Goal: Task Accomplishment & Management: Manage account settings

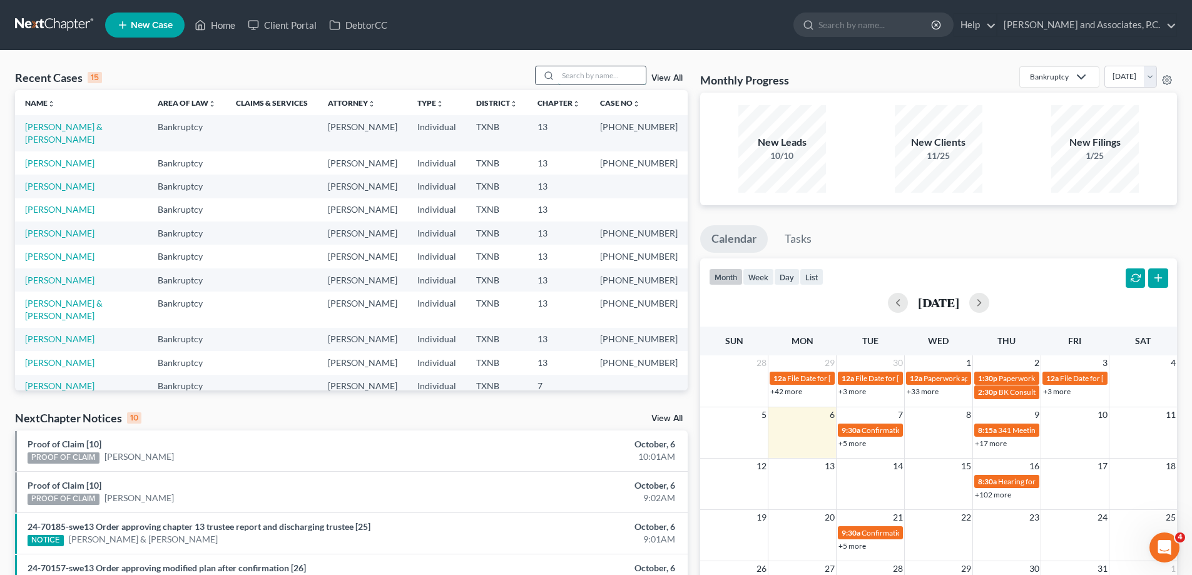
click at [569, 78] on input "search" at bounding box center [602, 75] width 88 height 18
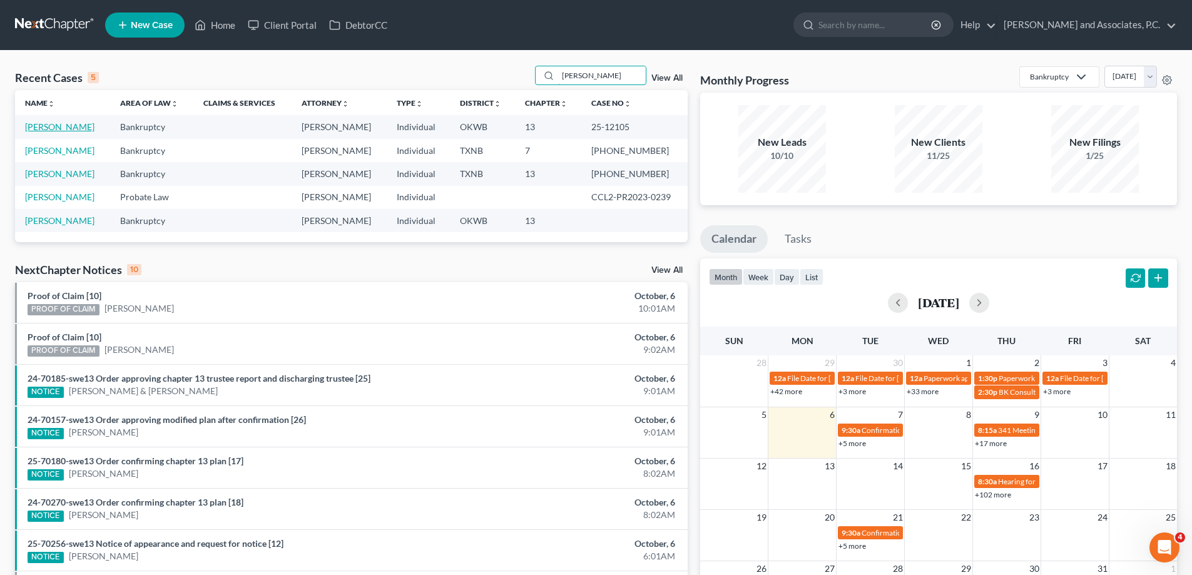
type input "[PERSON_NAME]"
click at [49, 129] on link "[PERSON_NAME]" at bounding box center [59, 126] width 69 height 11
select select "0"
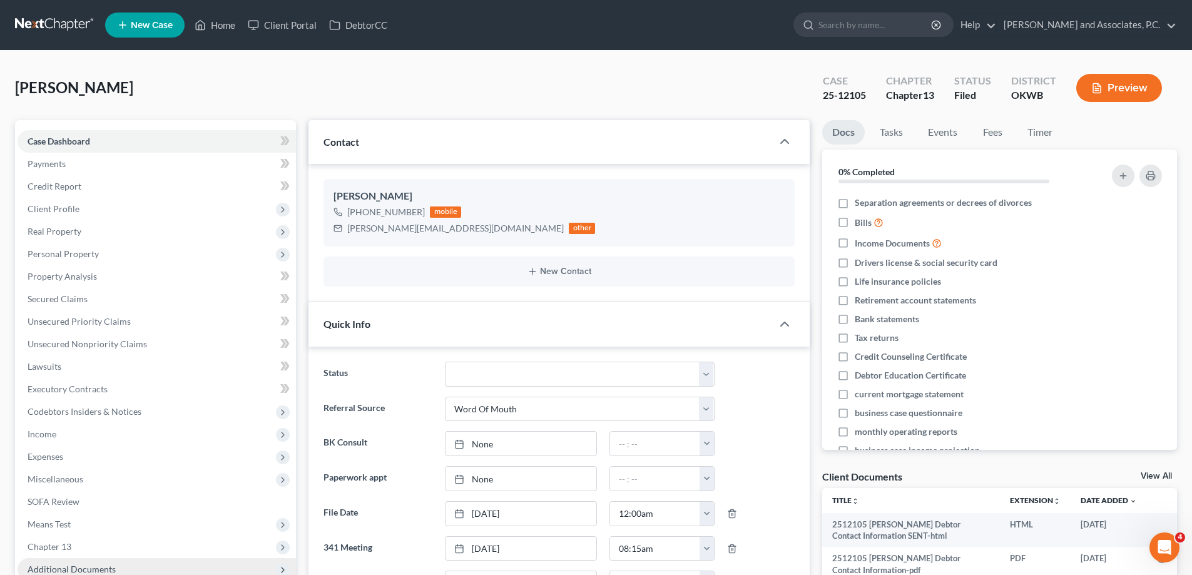
click at [96, 564] on span "Additional Documents" at bounding box center [72, 569] width 88 height 11
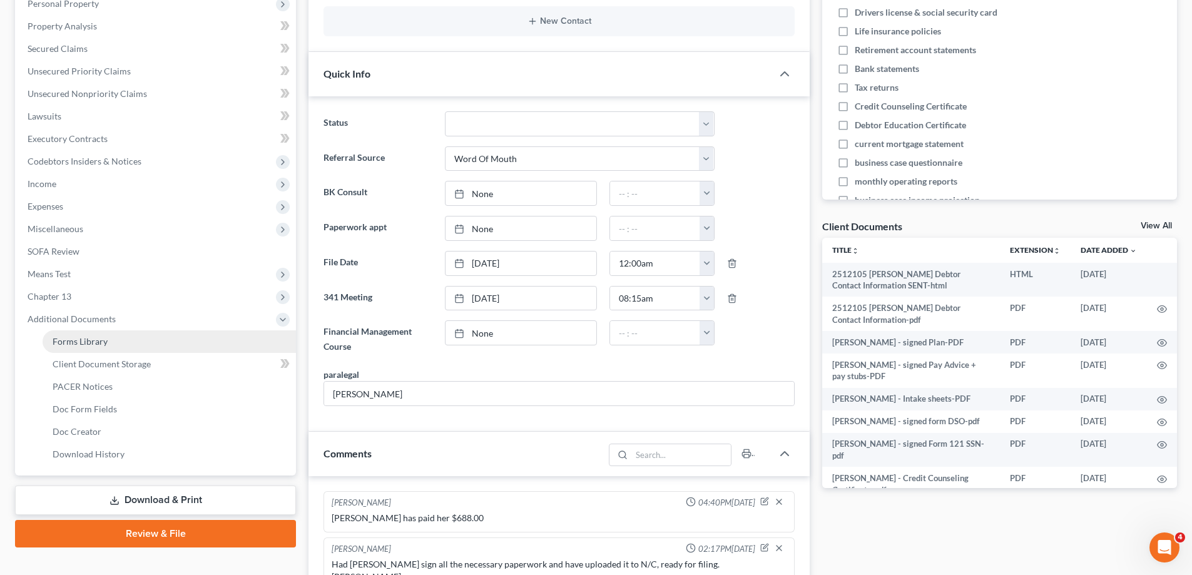
scroll to position [84, 0]
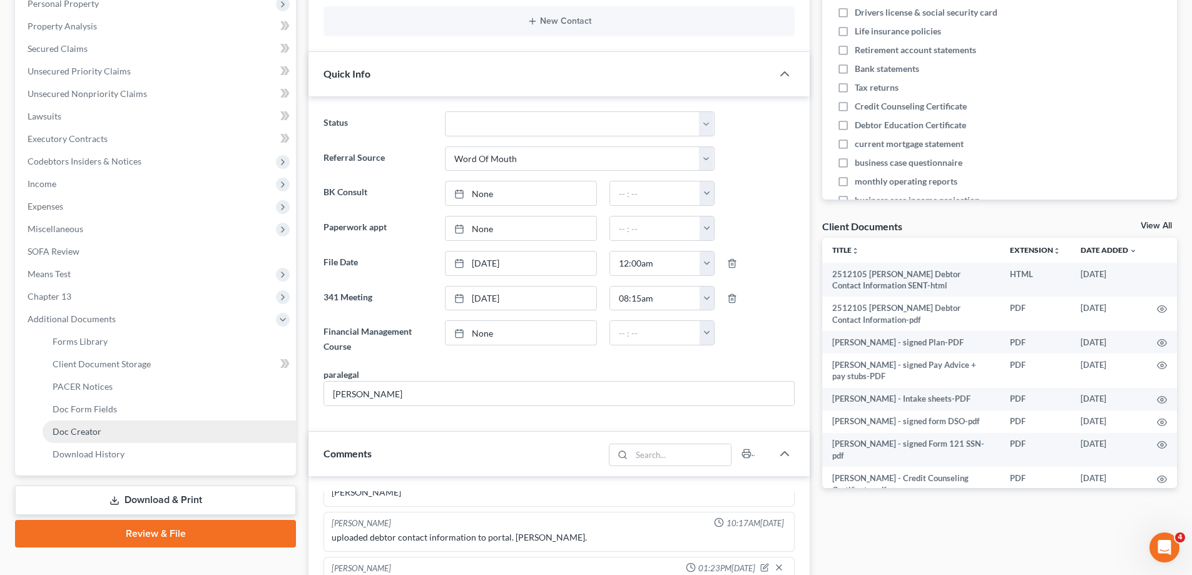
click at [93, 435] on span "Doc Creator" at bounding box center [77, 431] width 49 height 11
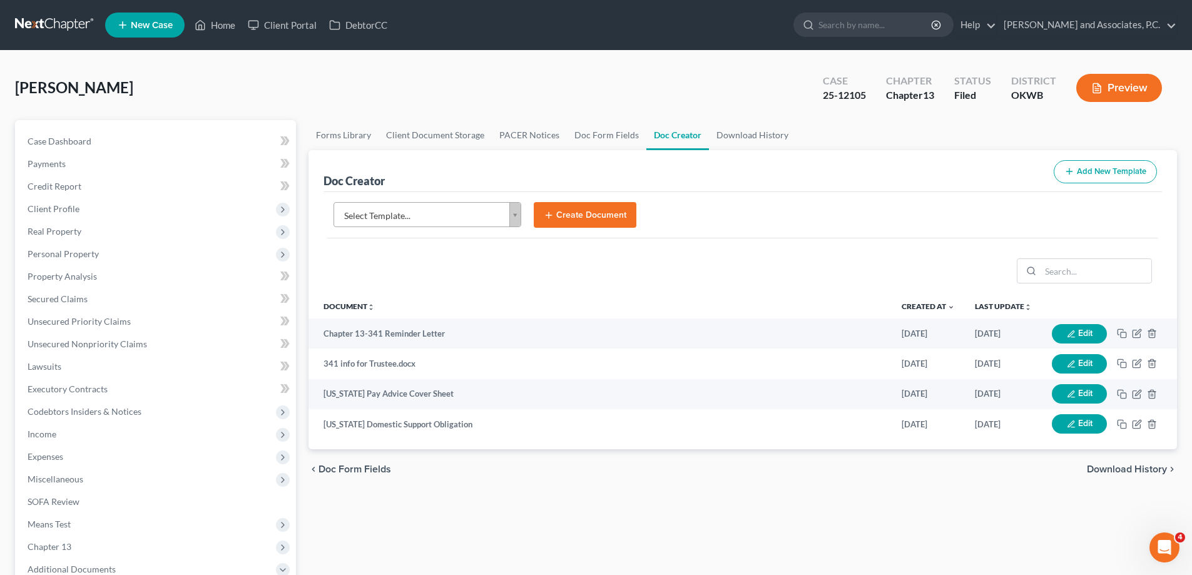
click at [514, 220] on body "Home New Case Client Portal DebtorCC [PERSON_NAME] and Associates, [PERSON_NAME…" at bounding box center [596, 422] width 1192 height 845
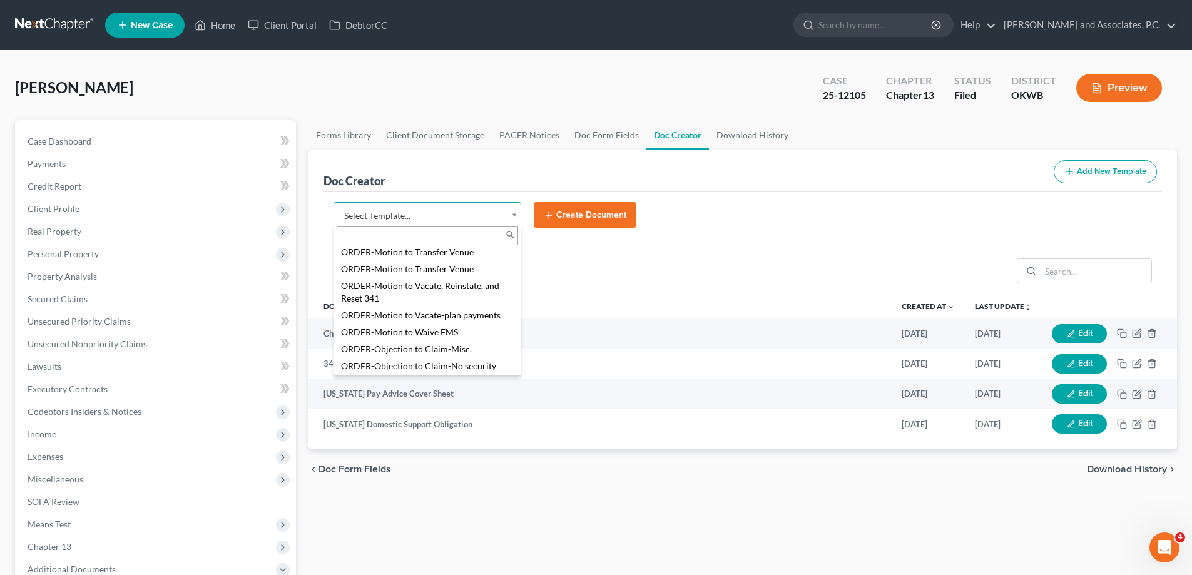
click at [218, 25] on body "Home New Case Client Portal DebtorCC [PERSON_NAME] and Associates, [PERSON_NAME…" at bounding box center [596, 422] width 1192 height 845
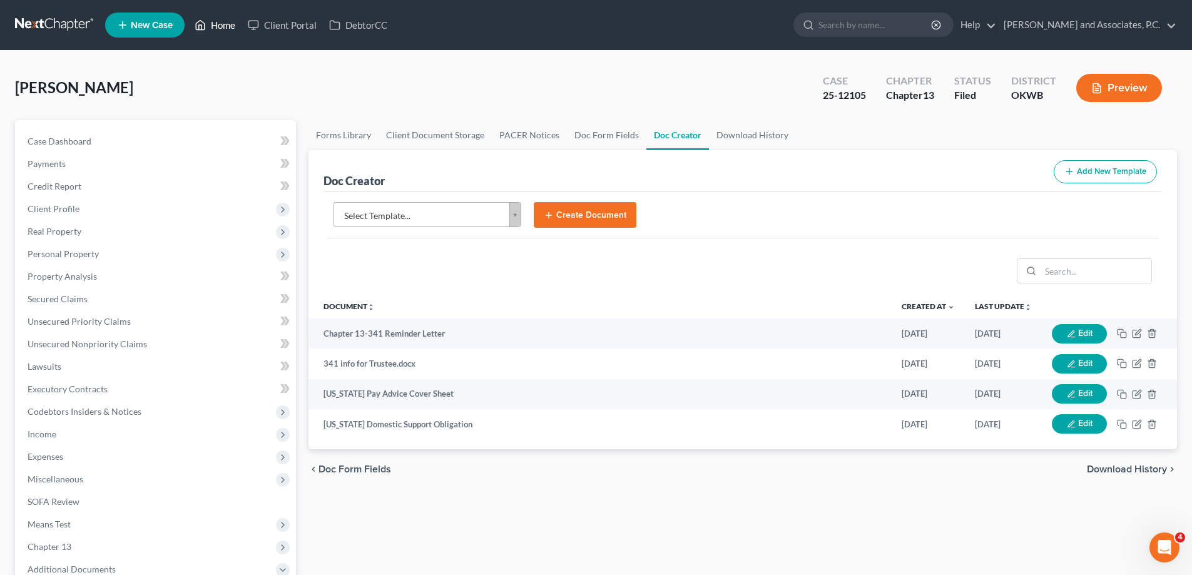
click at [218, 25] on link "Home" at bounding box center [214, 25] width 53 height 23
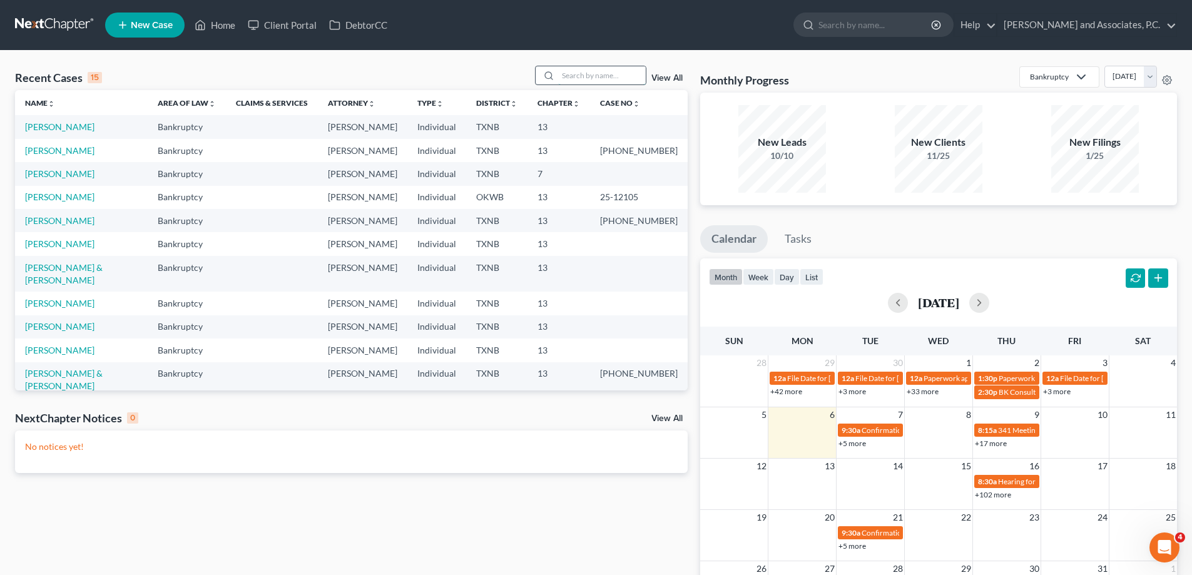
click at [598, 79] on input "search" at bounding box center [602, 75] width 88 height 18
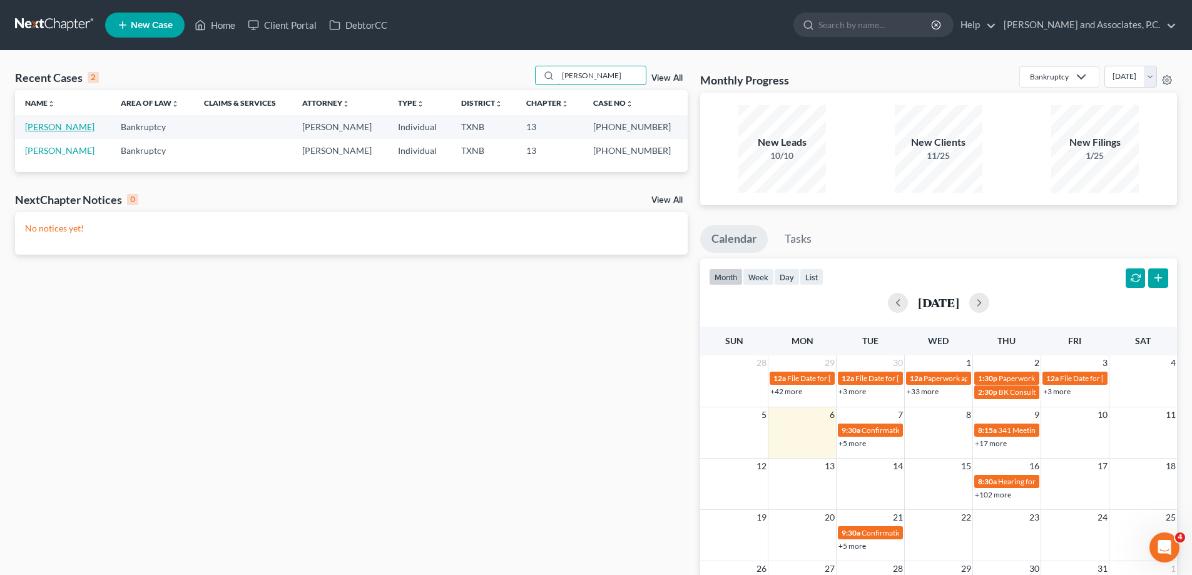
type input "[PERSON_NAME]"
click at [69, 123] on link "[PERSON_NAME]" at bounding box center [59, 126] width 69 height 11
select select "5"
select select "6"
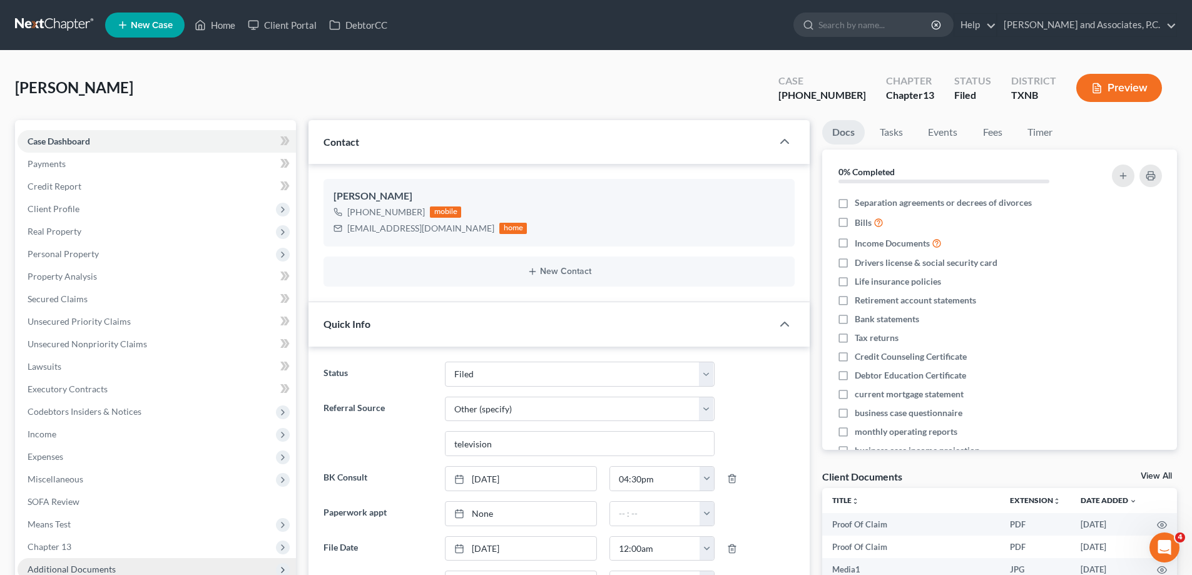
click at [84, 564] on span "Additional Documents" at bounding box center [72, 569] width 88 height 11
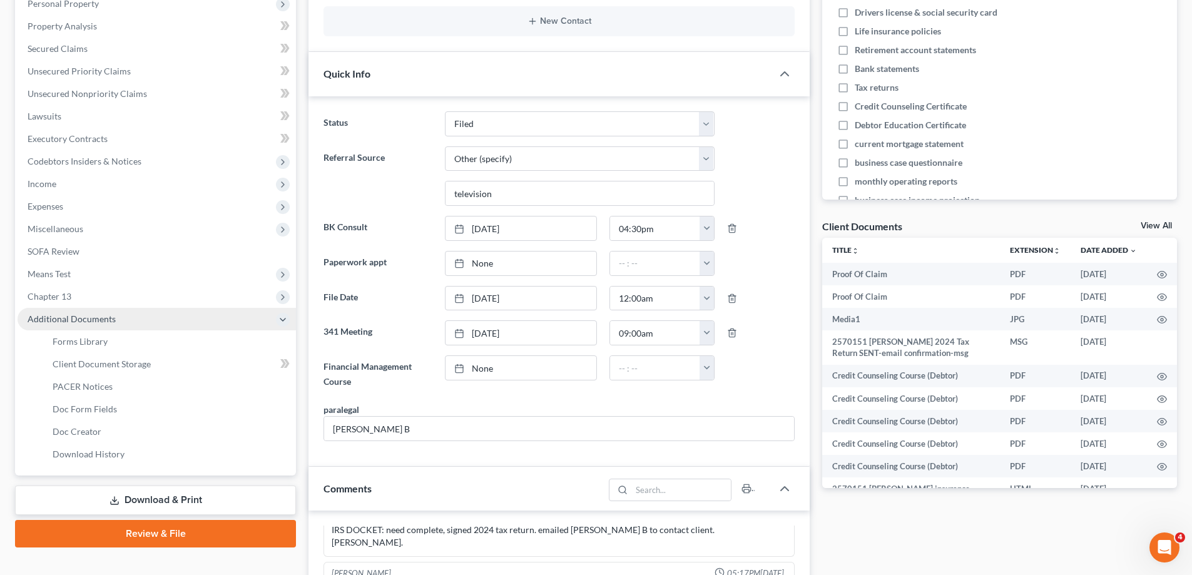
scroll to position [12025, 0]
click at [94, 360] on span "Client Document Storage" at bounding box center [102, 364] width 98 height 11
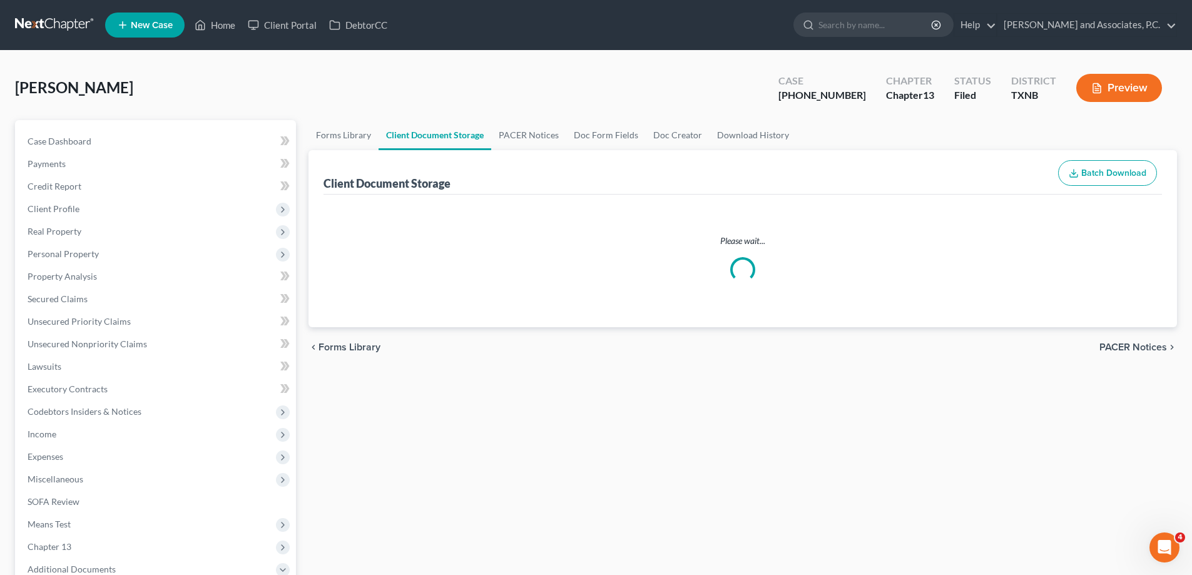
select select "21"
select select "10"
select select "6"
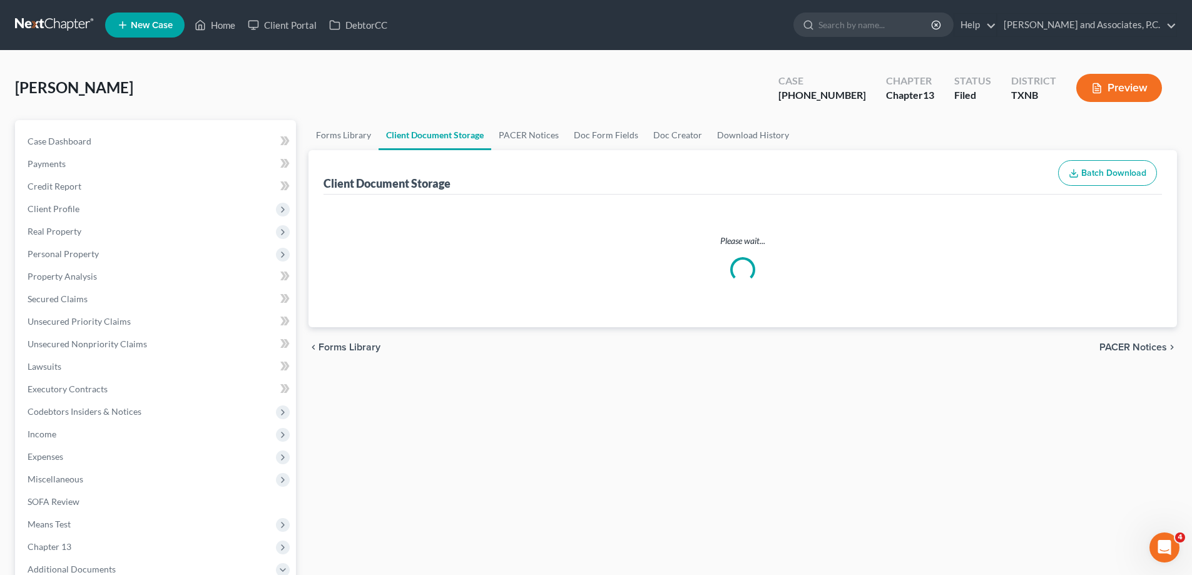
select select "6"
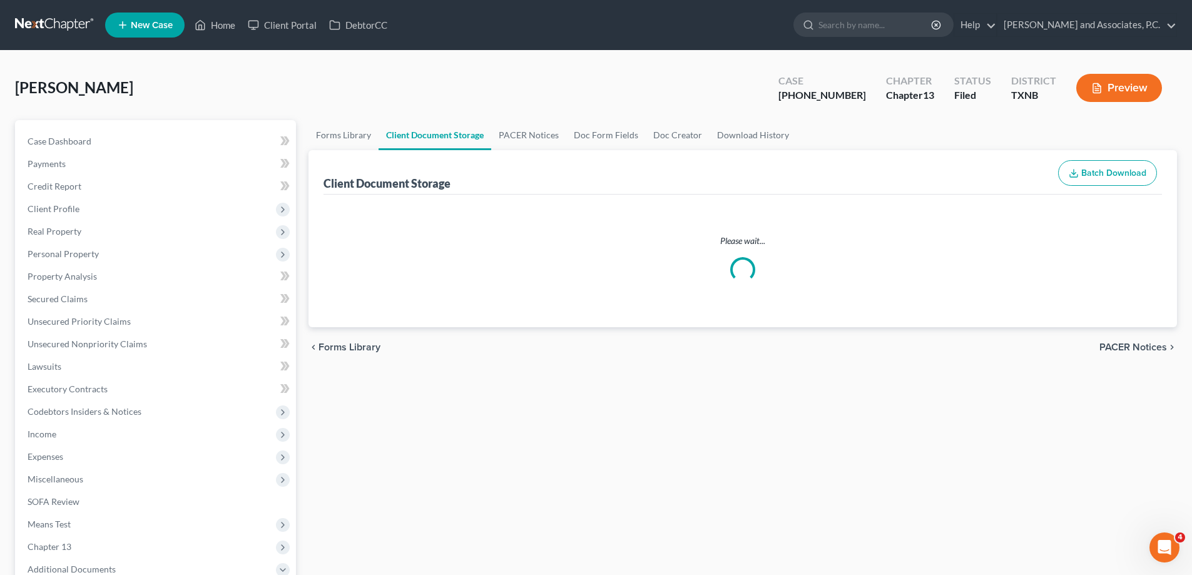
select select "6"
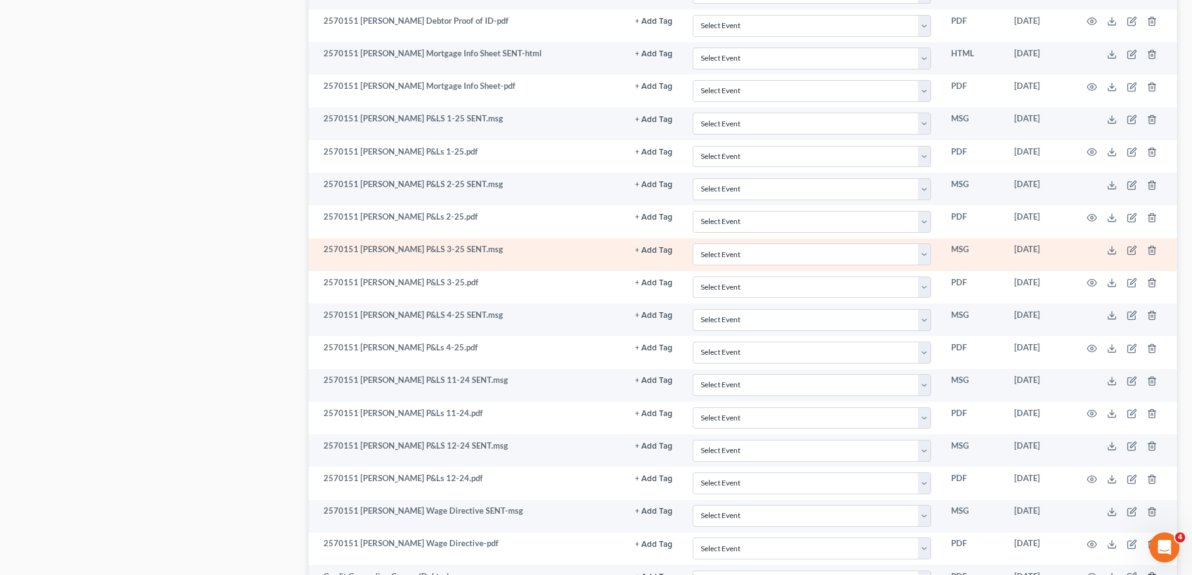
scroll to position [1064, 0]
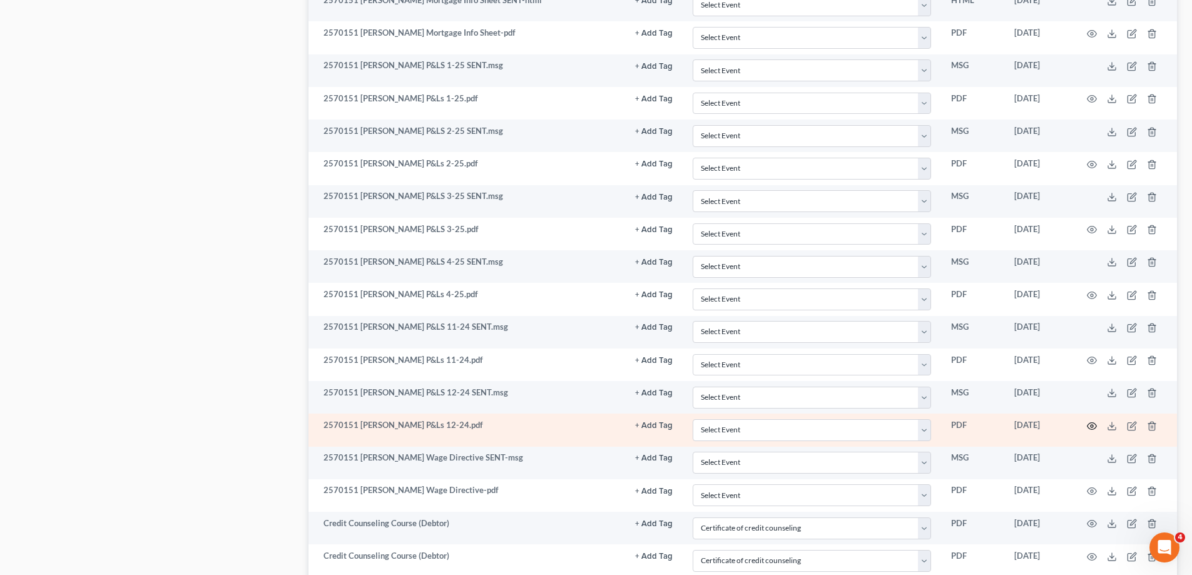
click at [1091, 426] on circle "button" at bounding box center [1092, 426] width 3 height 3
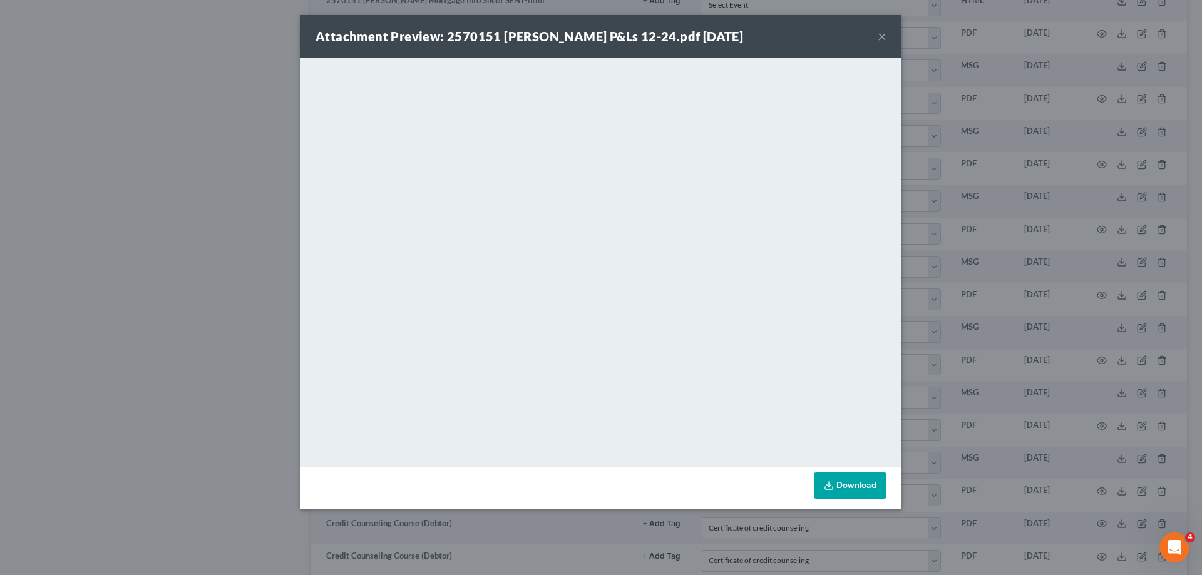
click at [881, 34] on button "×" at bounding box center [881, 36] width 9 height 15
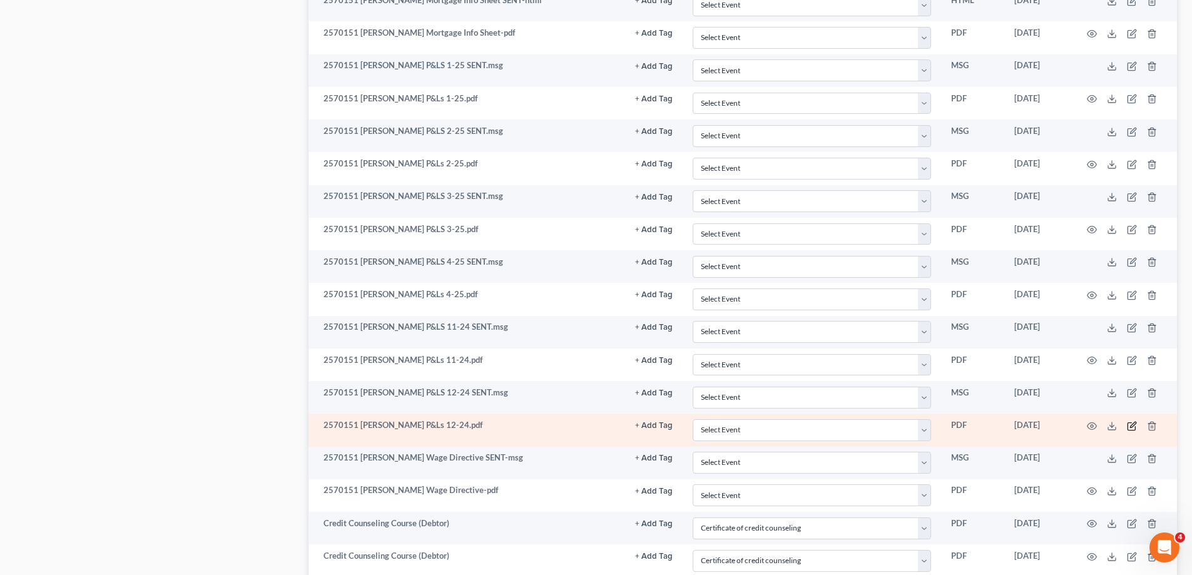
click at [1130, 424] on icon "button" at bounding box center [1132, 426] width 10 height 10
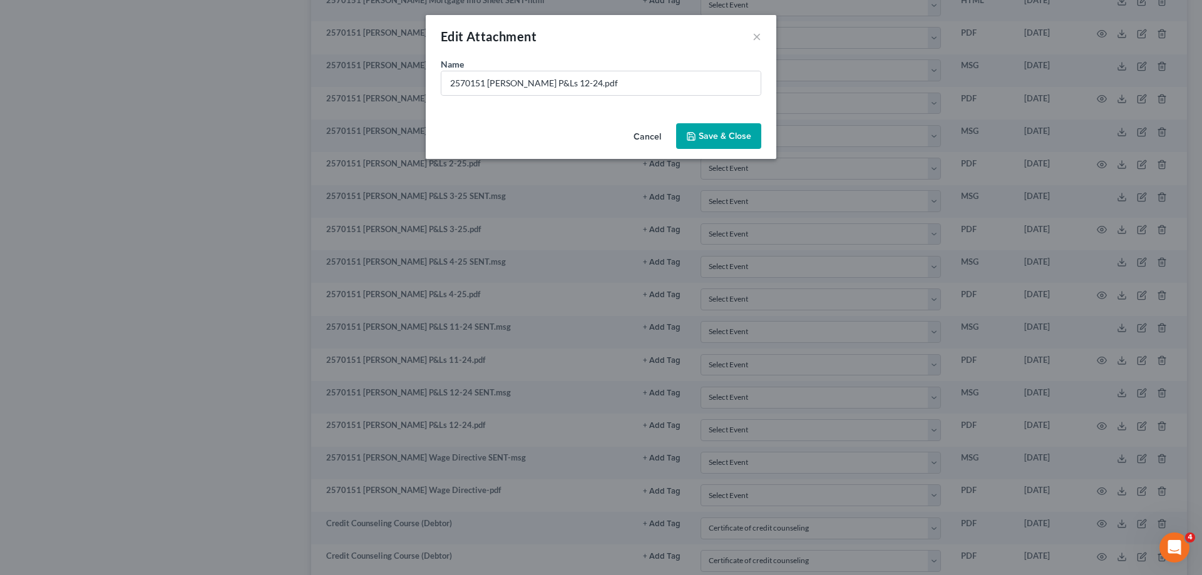
click at [635, 133] on button "Cancel" at bounding box center [647, 137] width 48 height 25
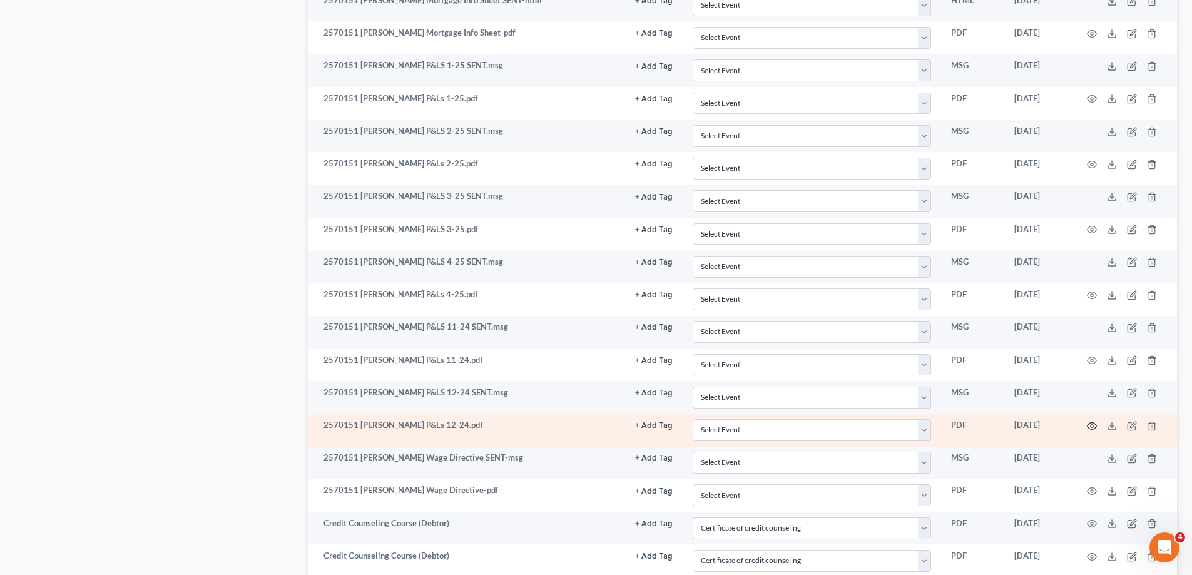
click at [1090, 428] on icon "button" at bounding box center [1092, 426] width 10 height 10
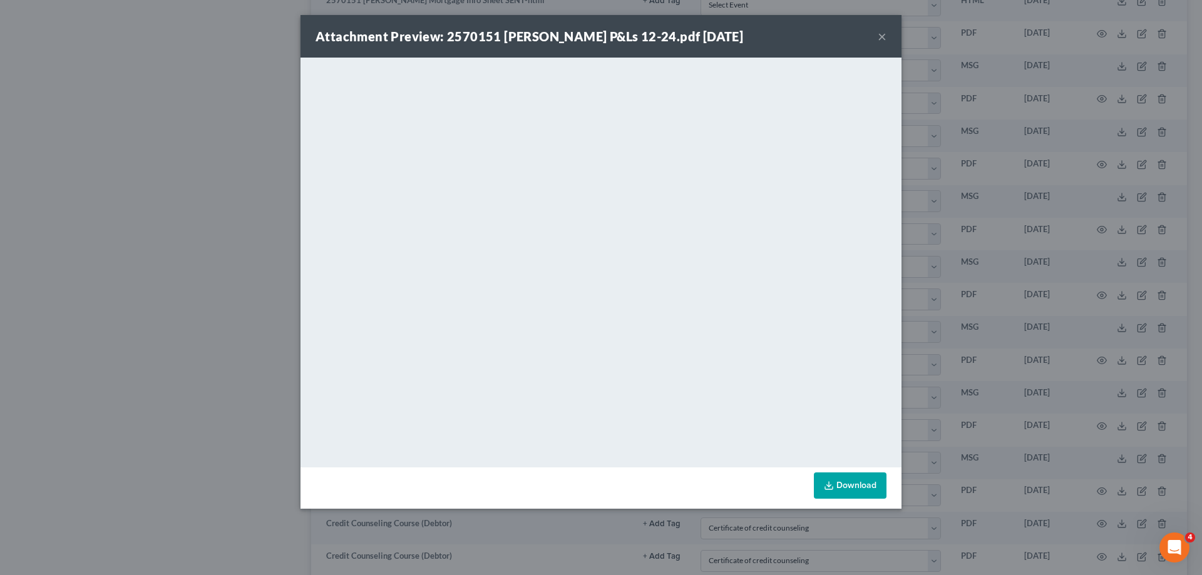
click at [878, 38] on button "×" at bounding box center [881, 36] width 9 height 15
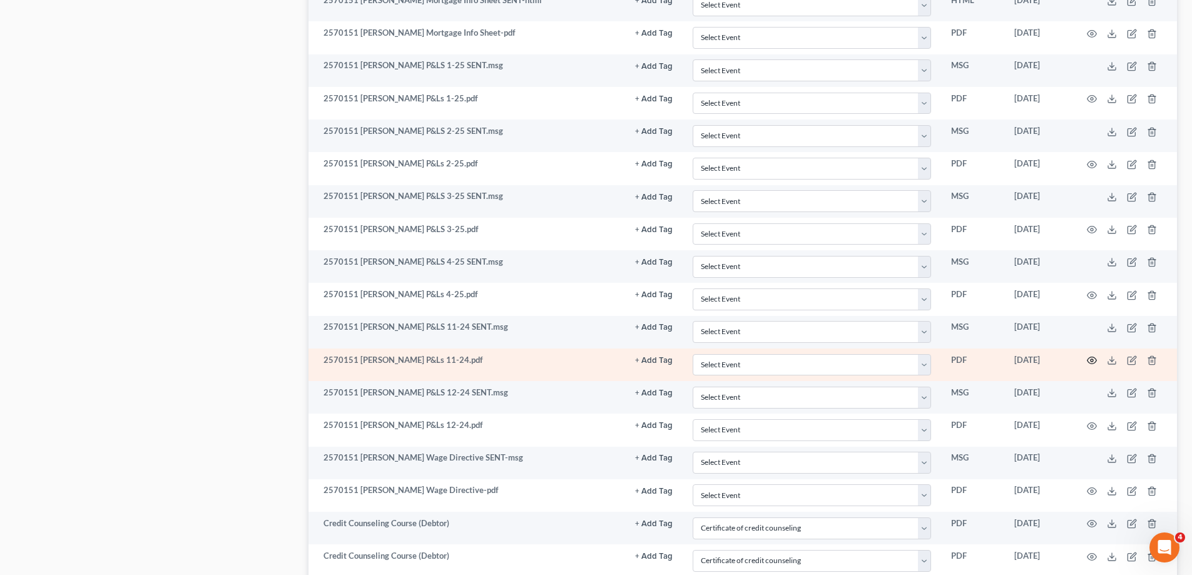
click at [1090, 364] on icon "button" at bounding box center [1092, 360] width 10 height 10
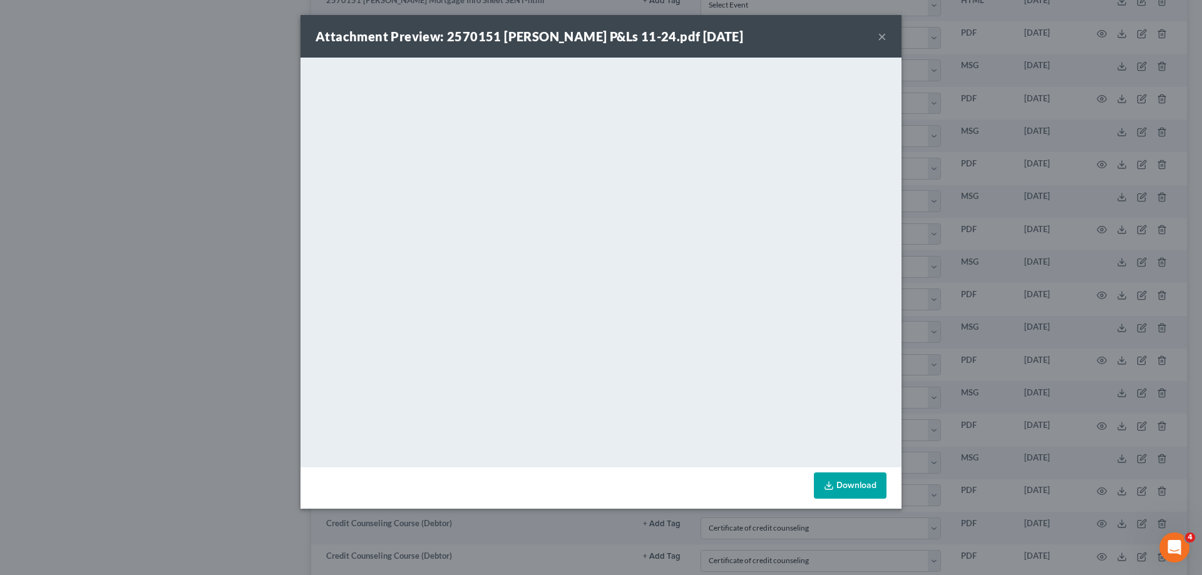
click at [881, 33] on button "×" at bounding box center [881, 36] width 9 height 15
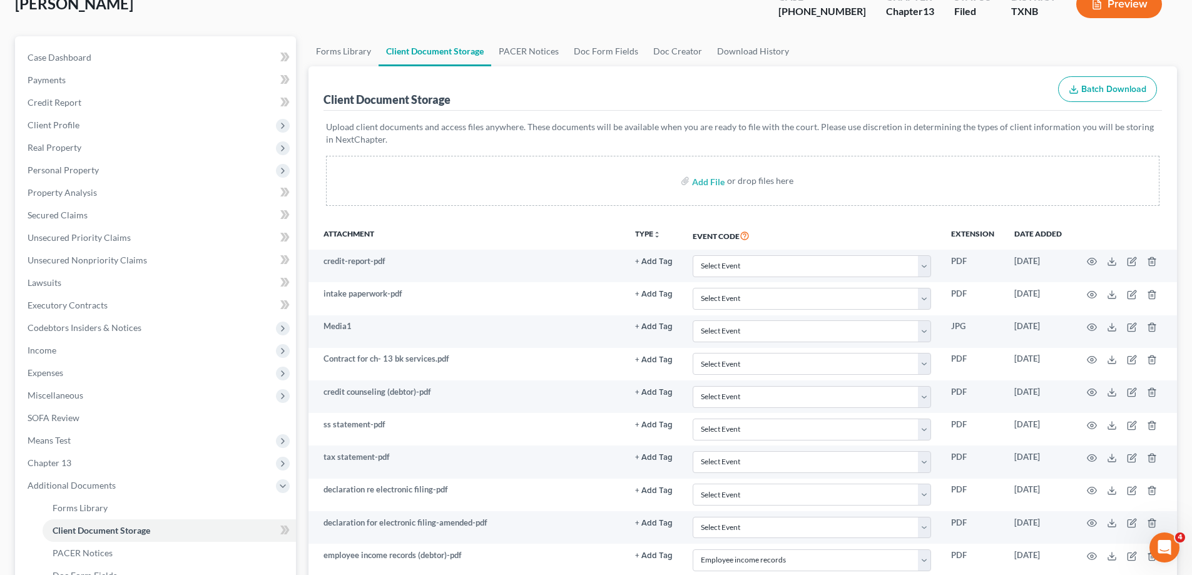
scroll to position [0, 0]
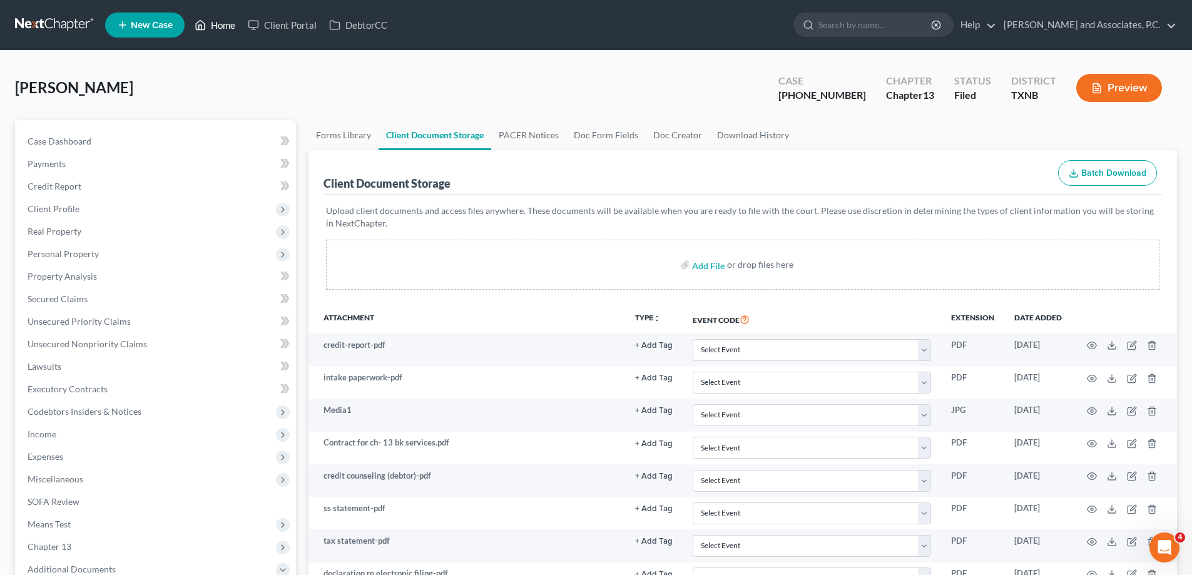
click at [231, 26] on link "Home" at bounding box center [214, 25] width 53 height 23
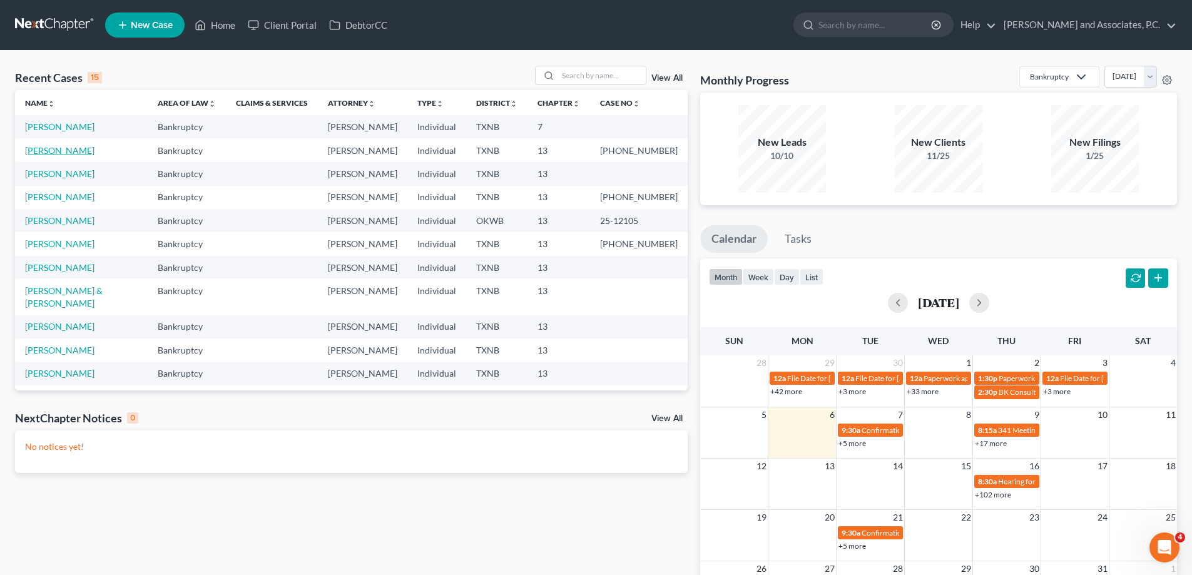
click at [55, 154] on link "[PERSON_NAME]" at bounding box center [59, 150] width 69 height 11
select select "5"
select select "6"
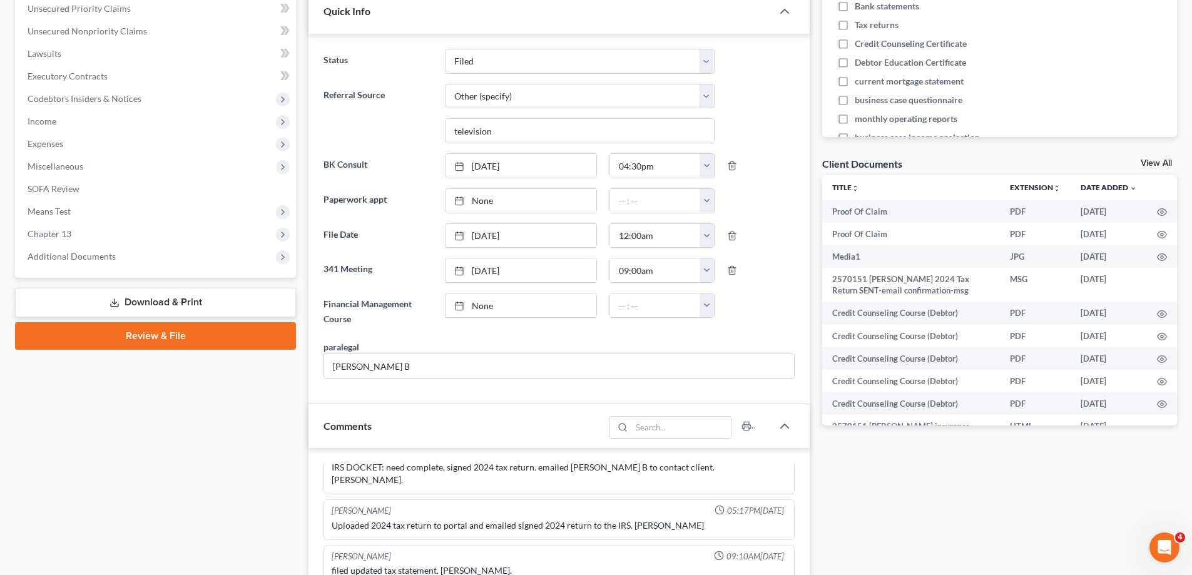
scroll to position [12025, 0]
click at [108, 258] on span "Additional Documents" at bounding box center [72, 256] width 88 height 11
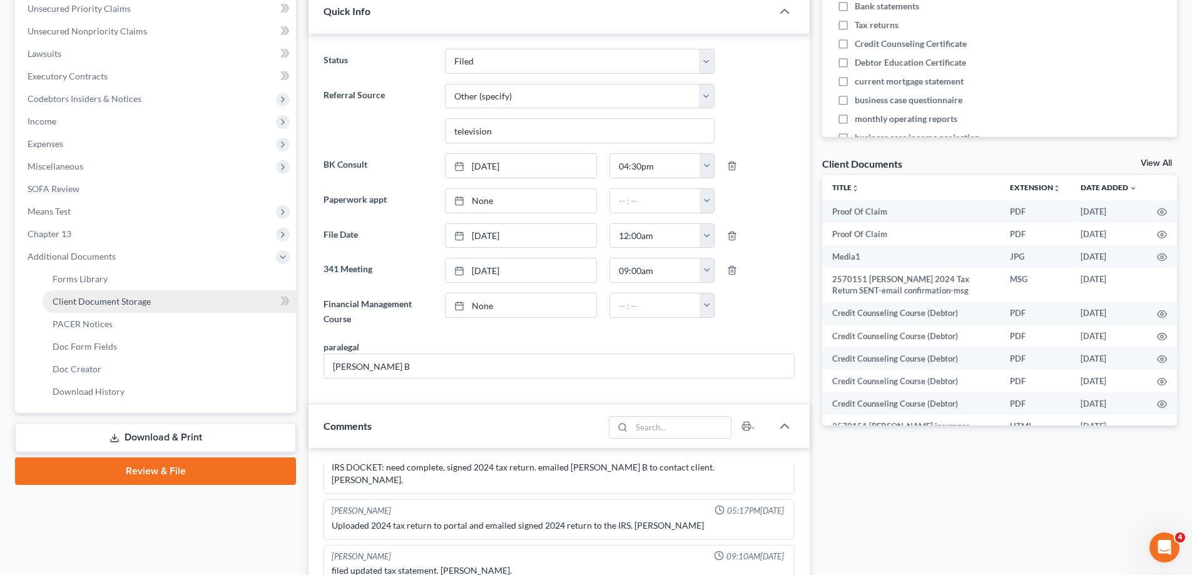
click at [123, 302] on span "Client Document Storage" at bounding box center [102, 301] width 98 height 11
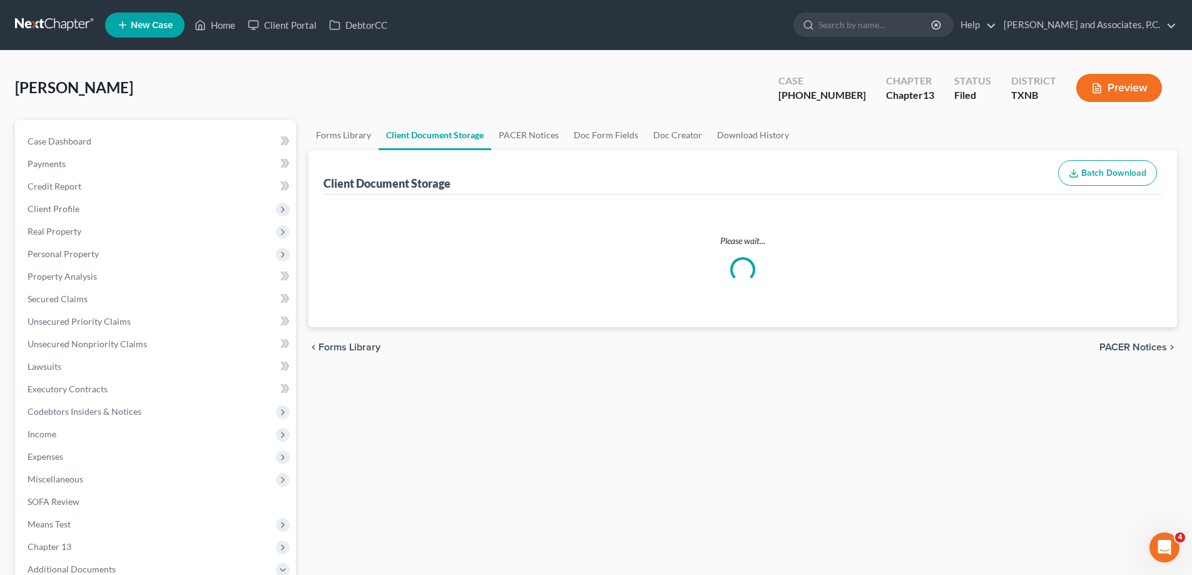
select select "21"
select select "10"
select select "6"
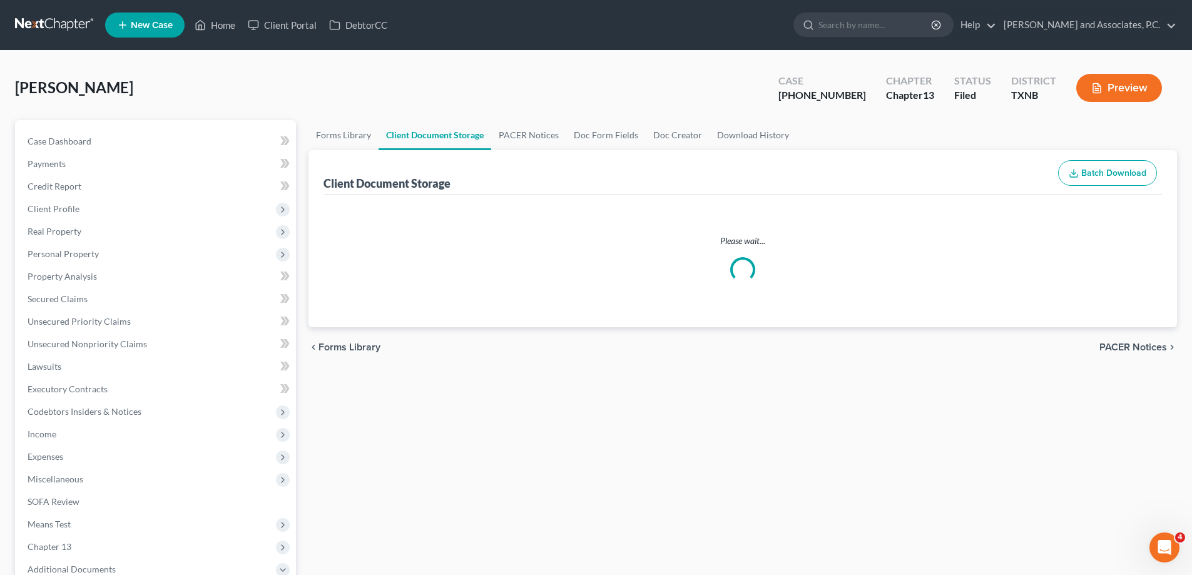
select select "6"
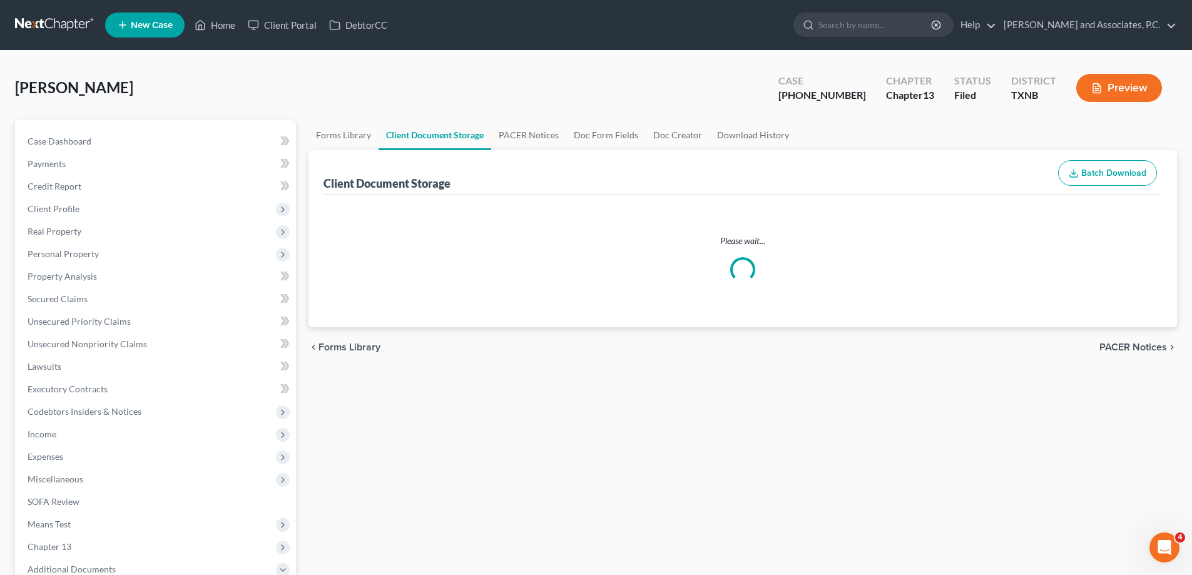
select select "6"
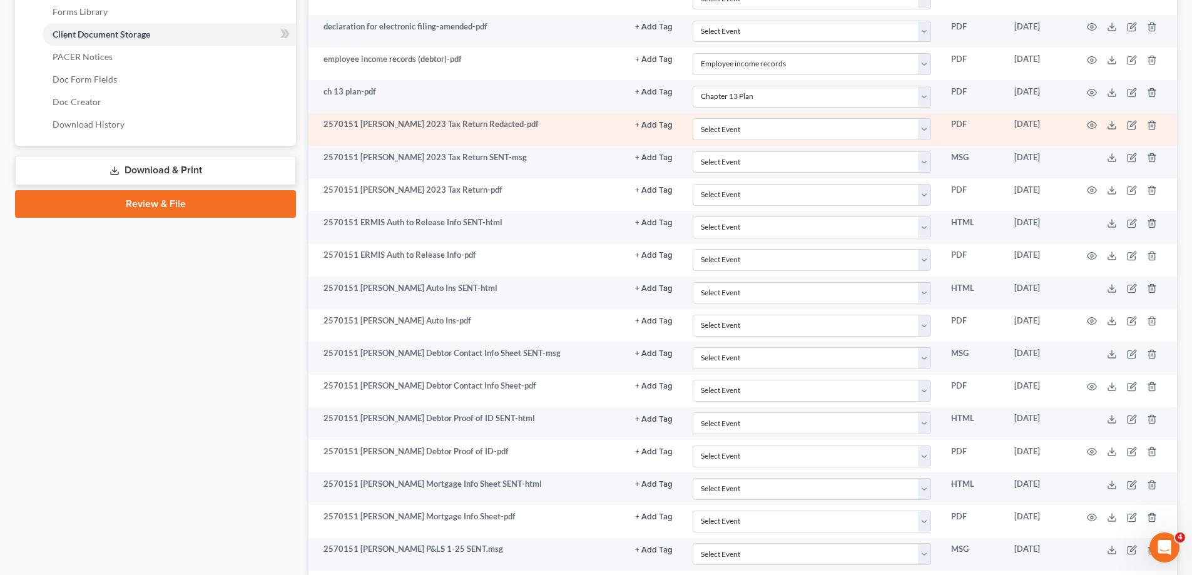
scroll to position [688, 0]
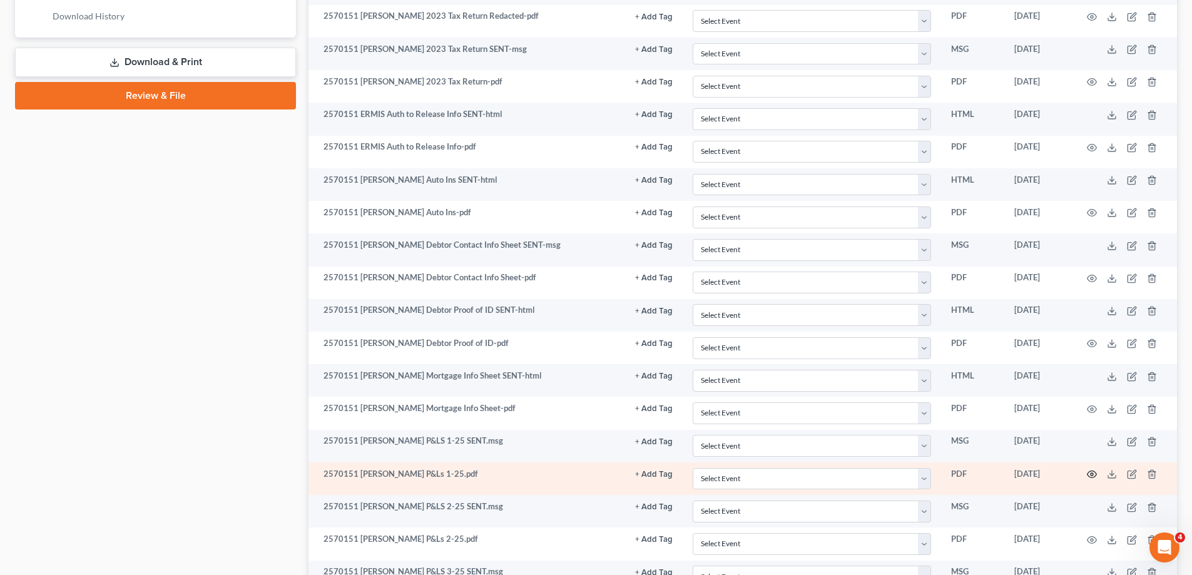
click at [1090, 478] on icon "button" at bounding box center [1092, 474] width 10 height 10
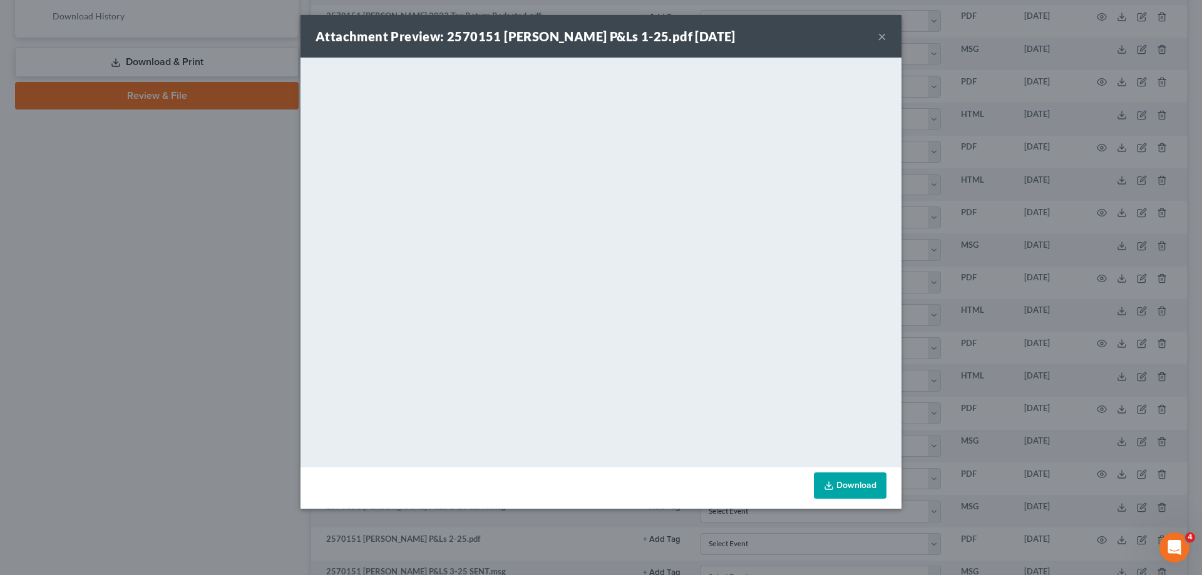
drag, startPoint x: 882, startPoint y: 38, endPoint x: 886, endPoint y: 58, distance: 21.0
click at [882, 38] on button "×" at bounding box center [881, 36] width 9 height 15
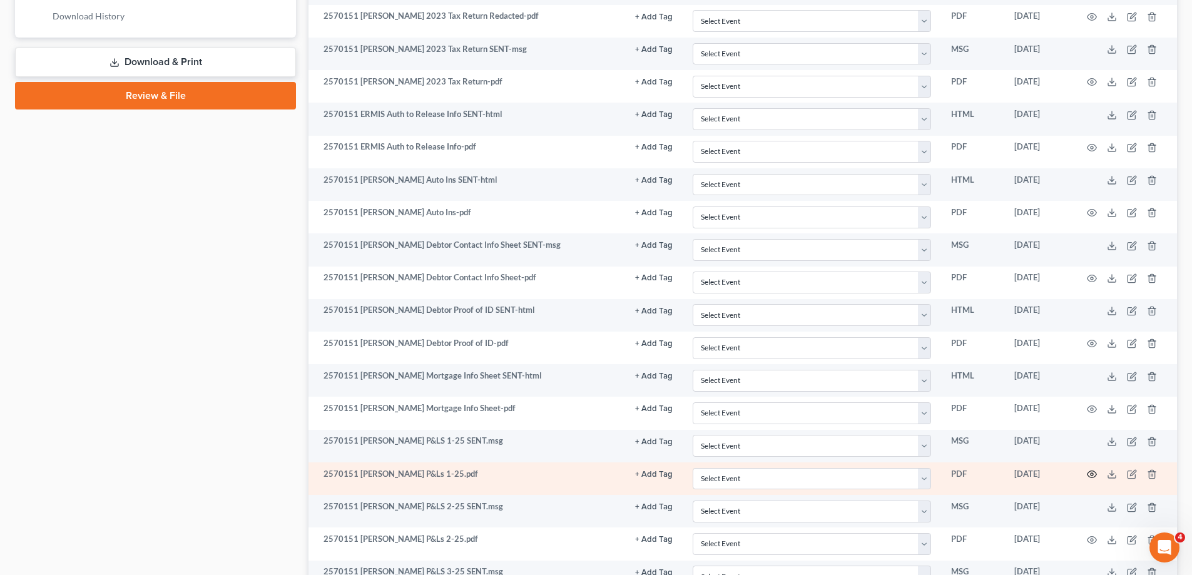
click at [1092, 473] on circle "button" at bounding box center [1092, 474] width 3 height 3
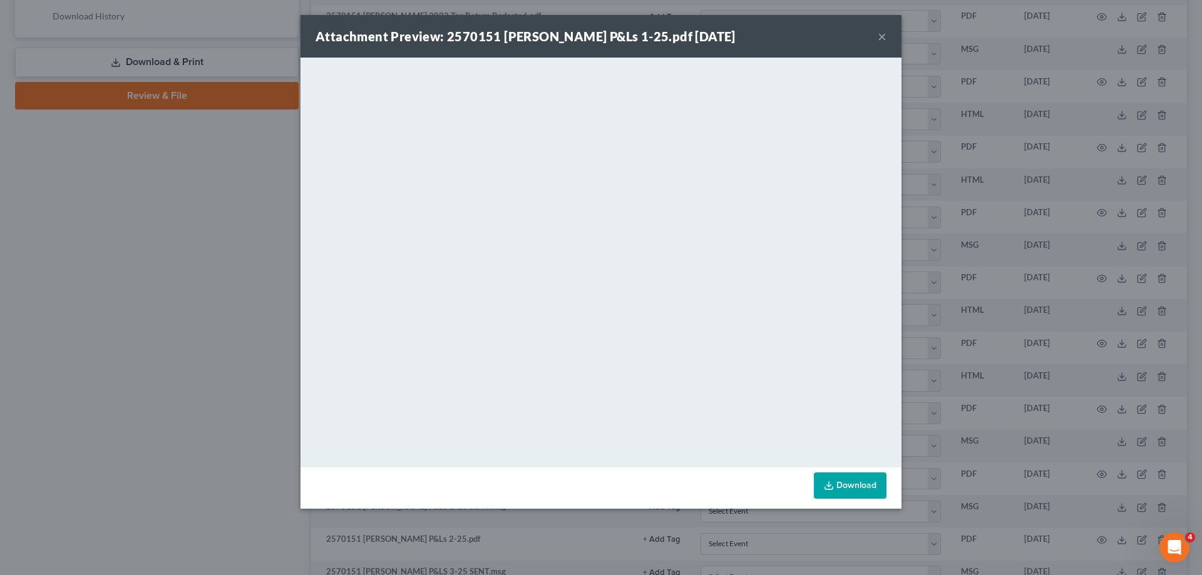
click at [879, 39] on button "×" at bounding box center [881, 36] width 9 height 15
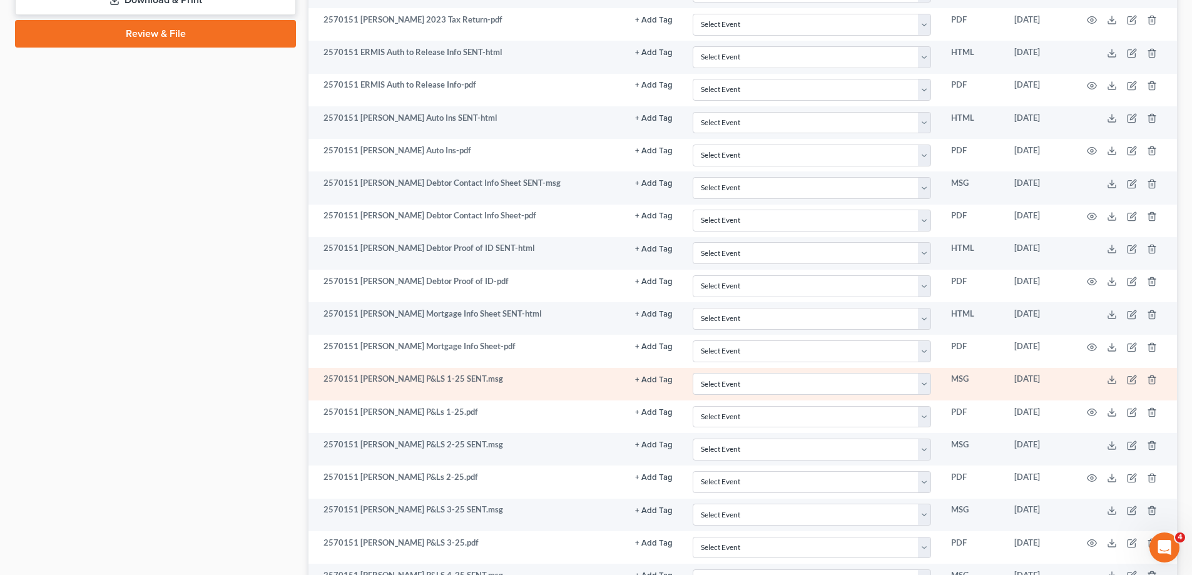
scroll to position [876, 0]
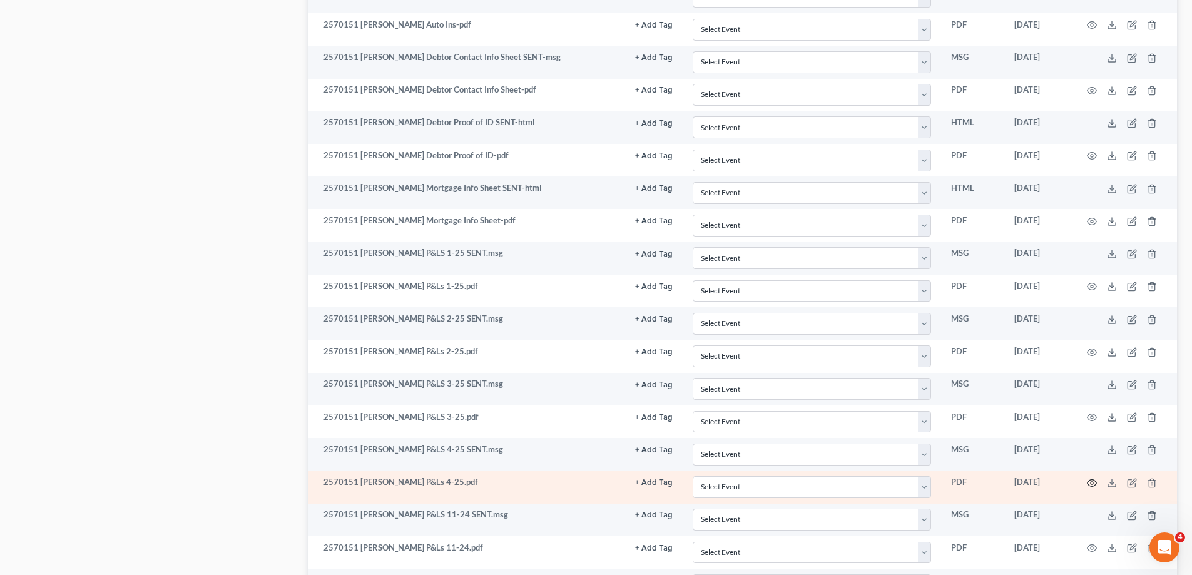
click at [1090, 484] on icon "button" at bounding box center [1092, 483] width 10 height 10
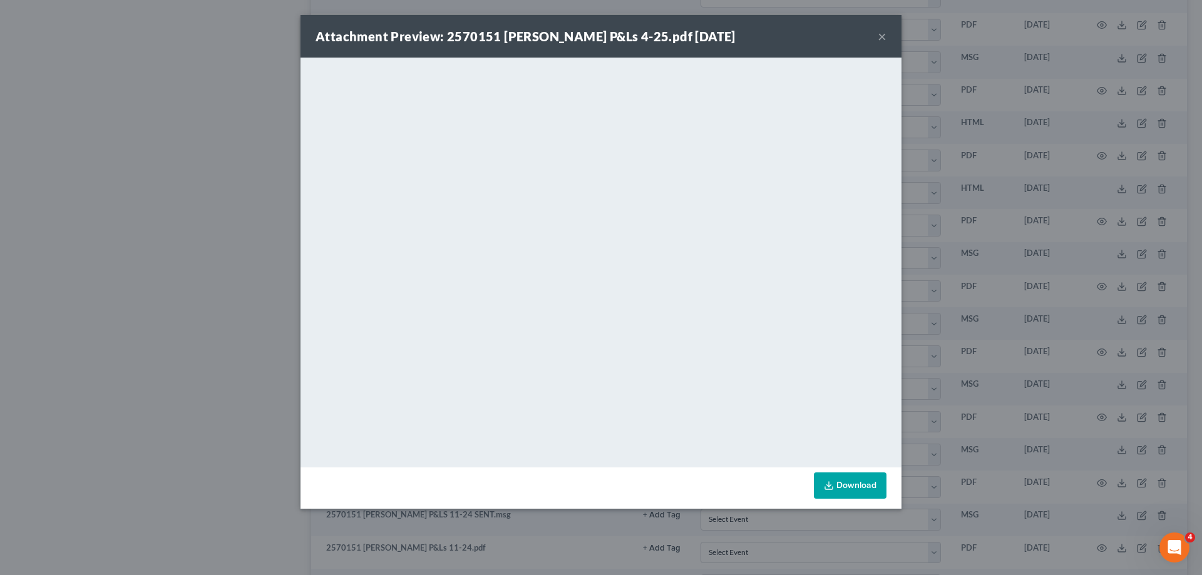
click at [887, 33] on div "Attachment Preview: 2570151 [PERSON_NAME] P&Ls 4-25.pdf [DATE] ×" at bounding box center [600, 36] width 601 height 43
click at [882, 38] on button "×" at bounding box center [881, 36] width 9 height 15
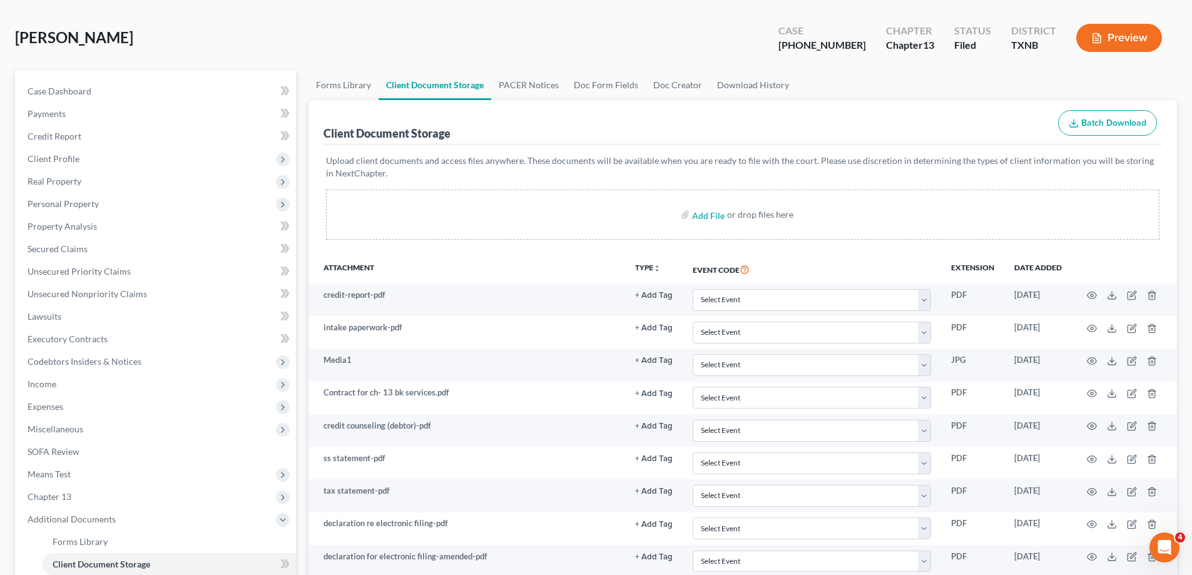
scroll to position [0, 0]
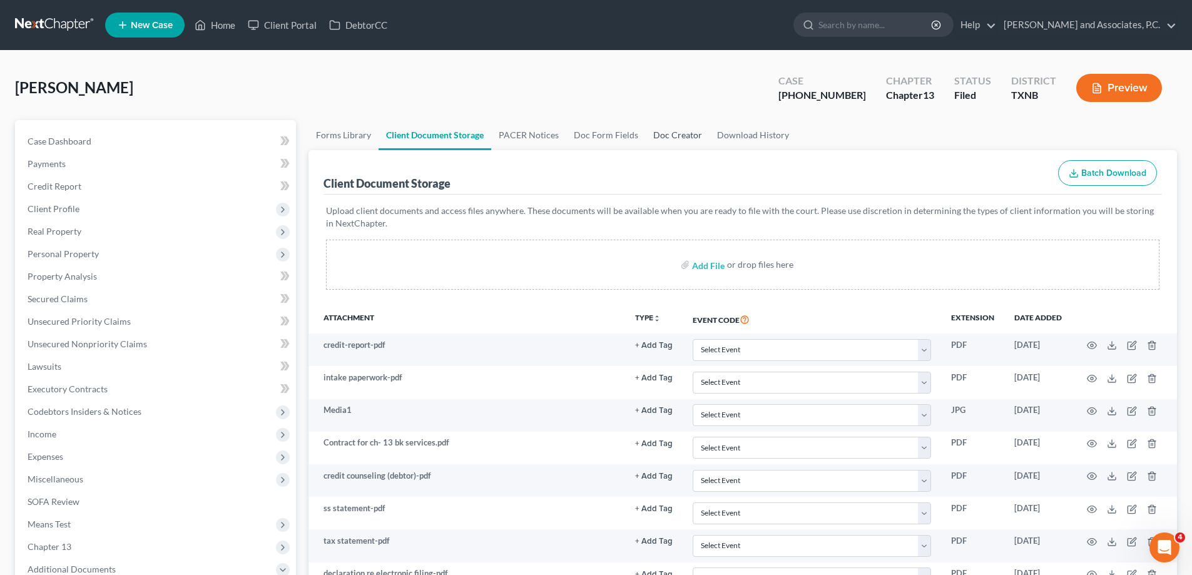
click at [667, 136] on link "Doc Creator" at bounding box center [678, 135] width 64 height 30
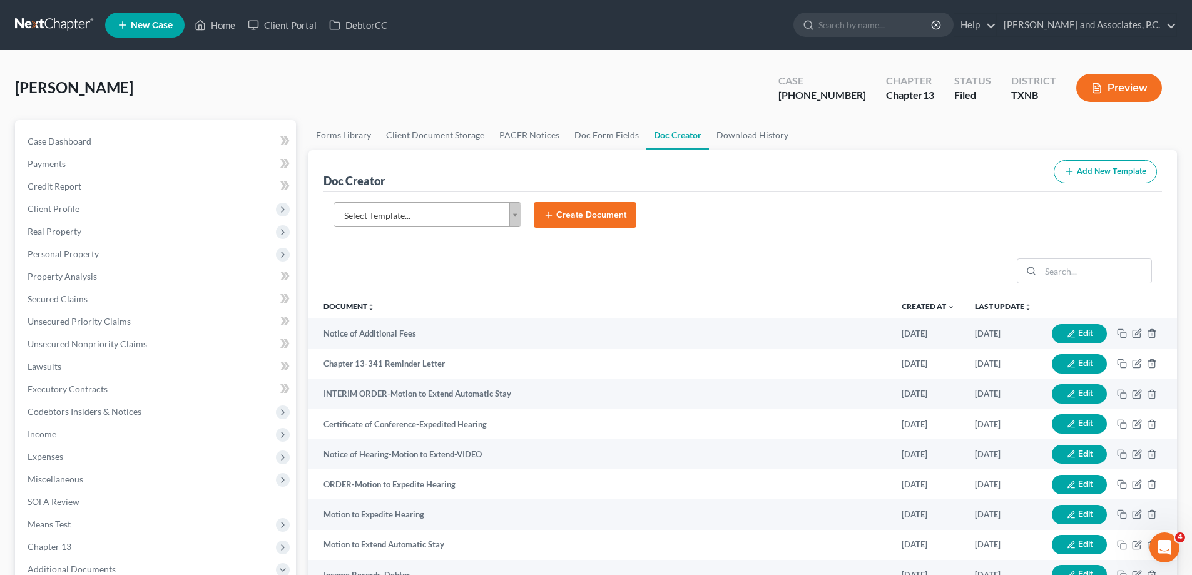
click at [511, 220] on body "Home New Case Client Portal DebtorCC [PERSON_NAME] and Associates, [PERSON_NAME…" at bounding box center [596, 422] width 1192 height 845
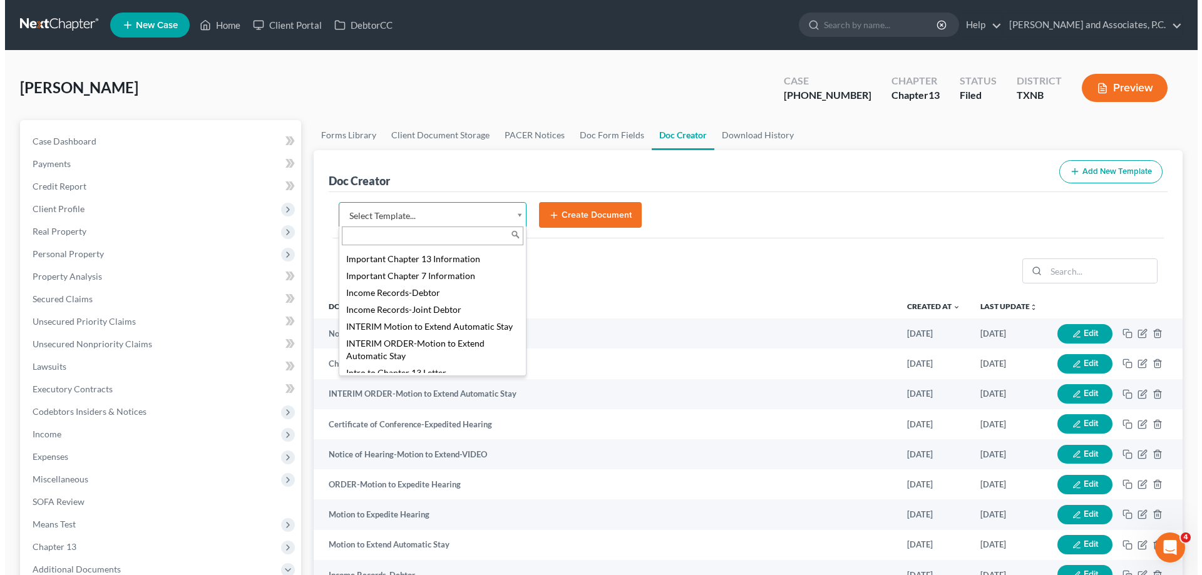
scroll to position [563, 0]
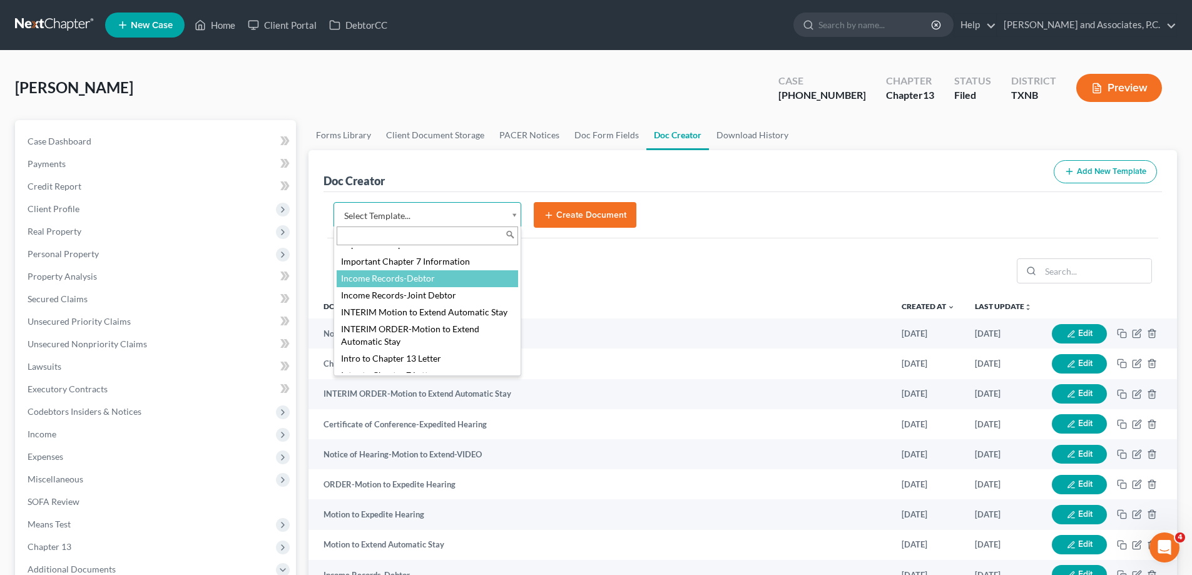
select select "77082"
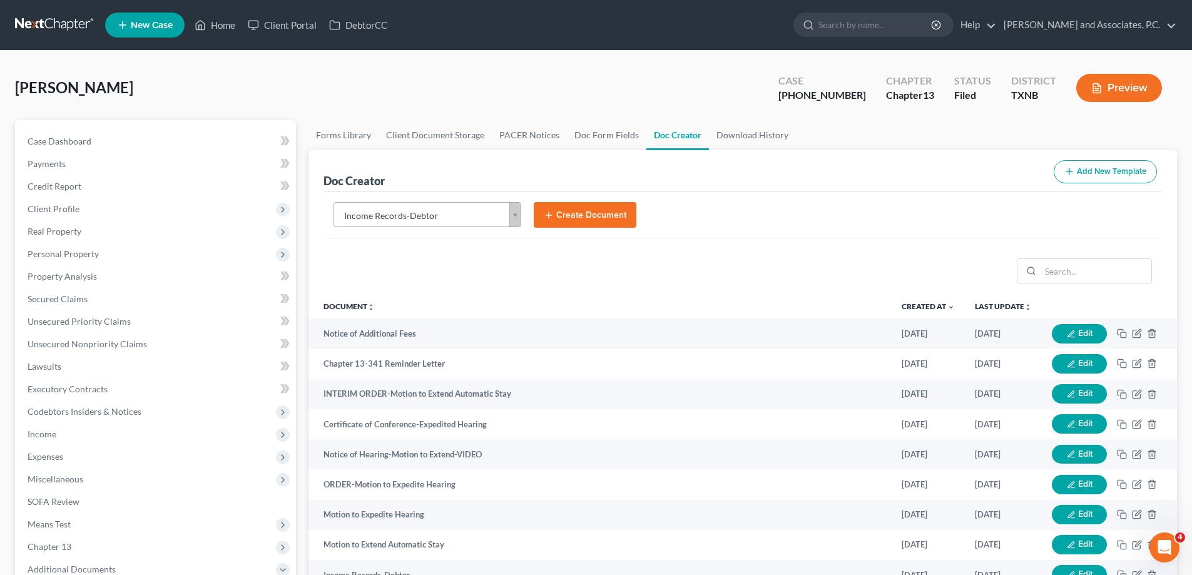
click at [578, 217] on button "Create Document" at bounding box center [585, 215] width 103 height 26
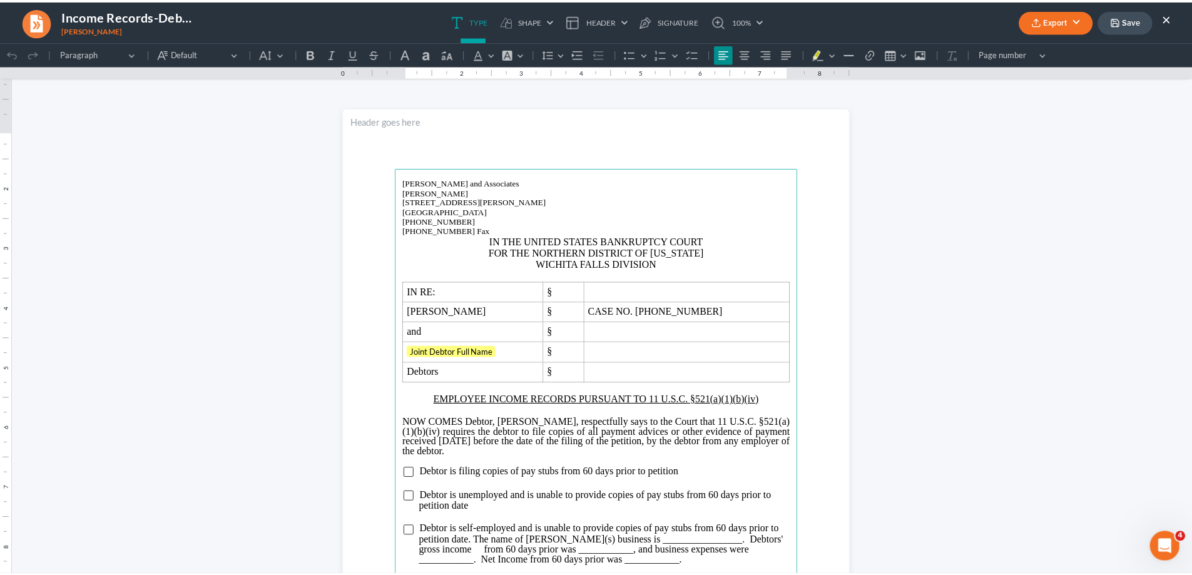
scroll to position [0, 0]
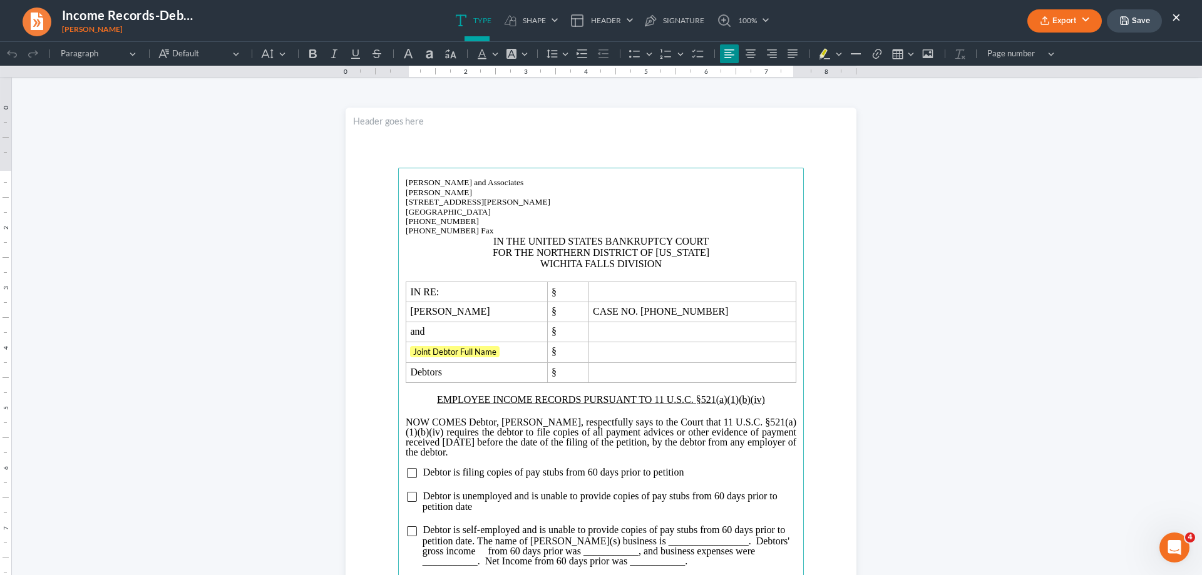
click at [1174, 16] on button "×" at bounding box center [1176, 16] width 9 height 15
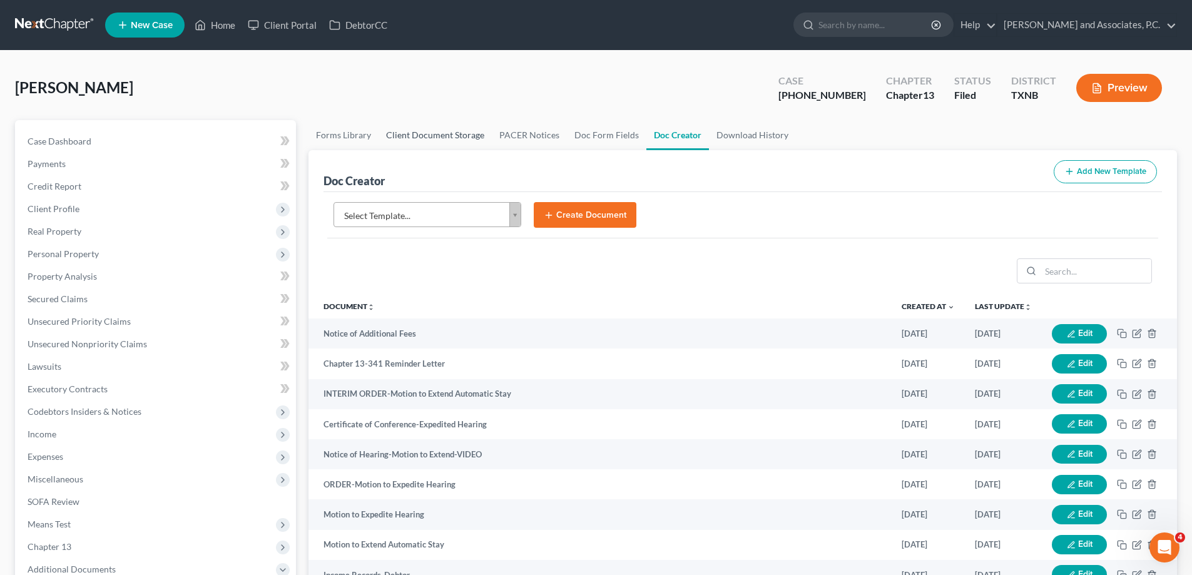
click at [445, 133] on link "Client Document Storage" at bounding box center [435, 135] width 113 height 30
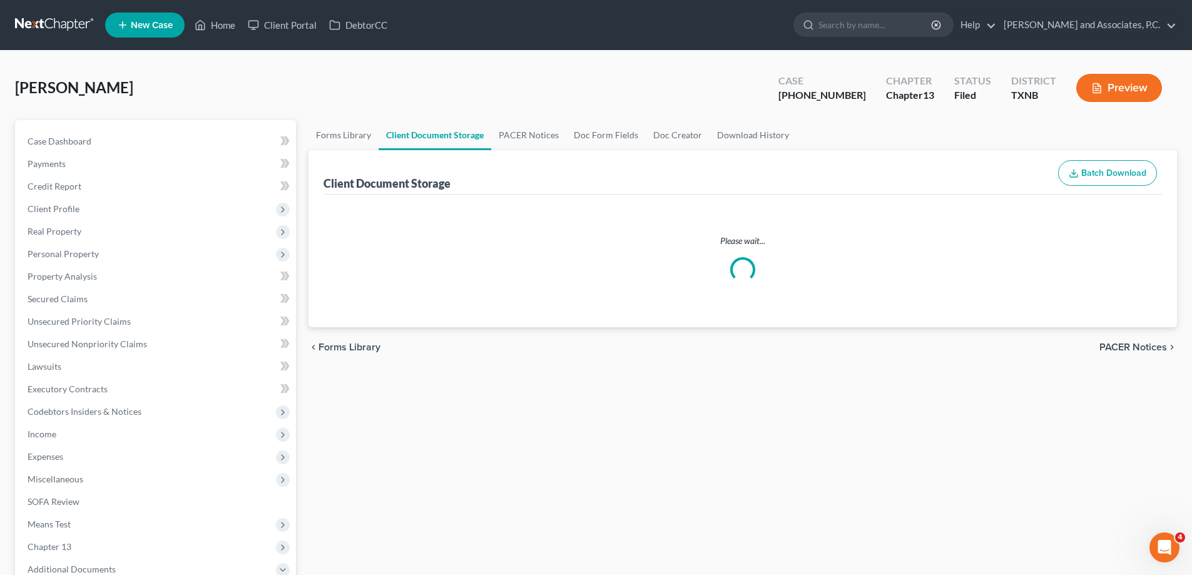
select select "21"
select select "10"
select select "6"
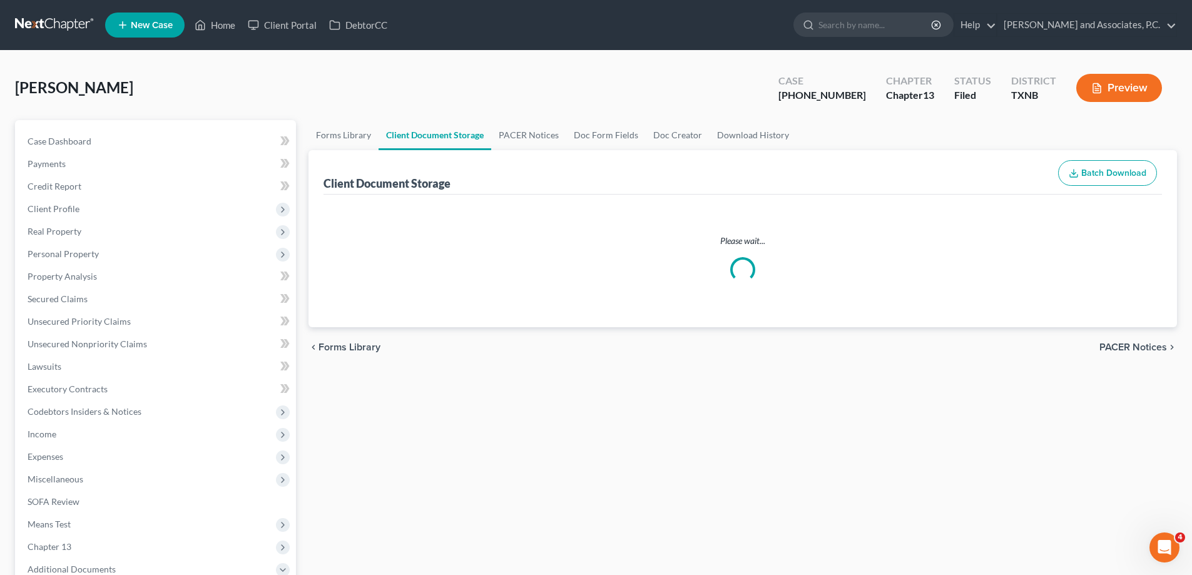
select select "6"
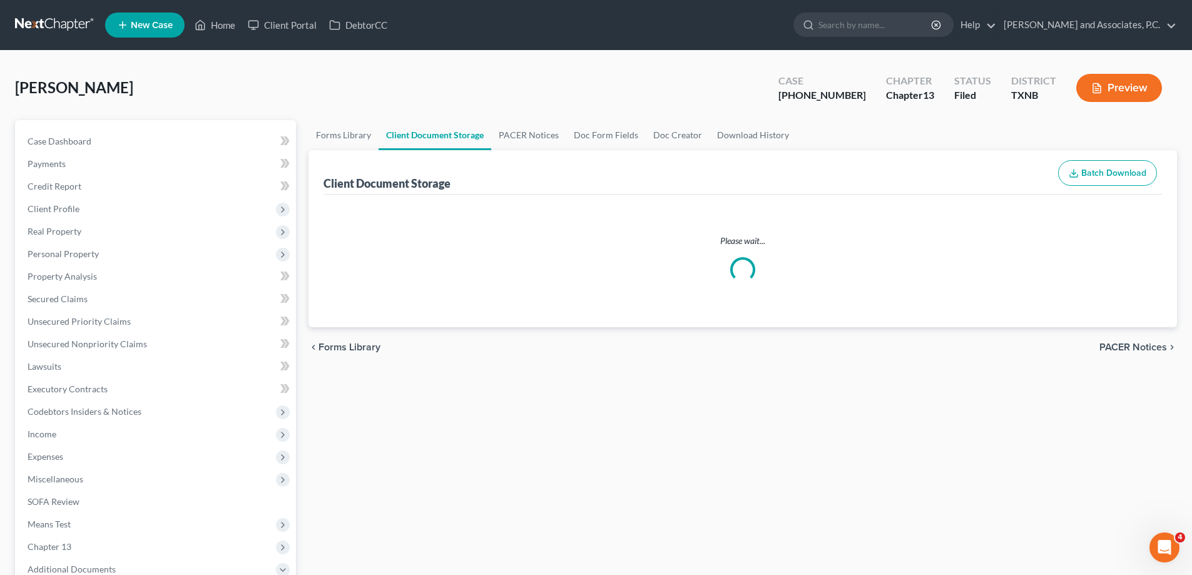
select select "6"
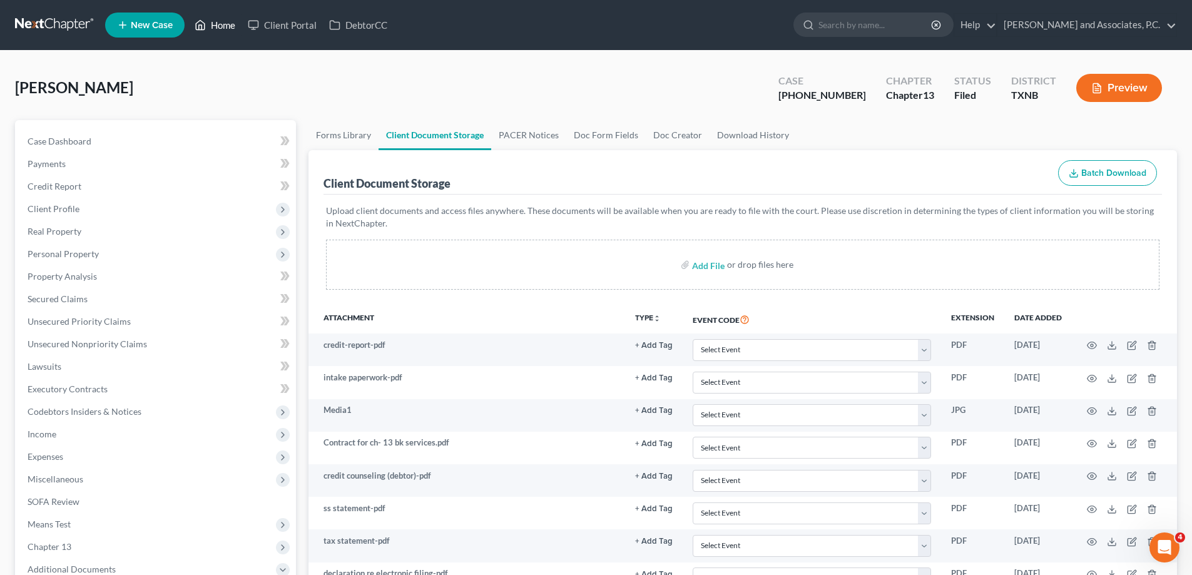
click at [223, 23] on link "Home" at bounding box center [214, 25] width 53 height 23
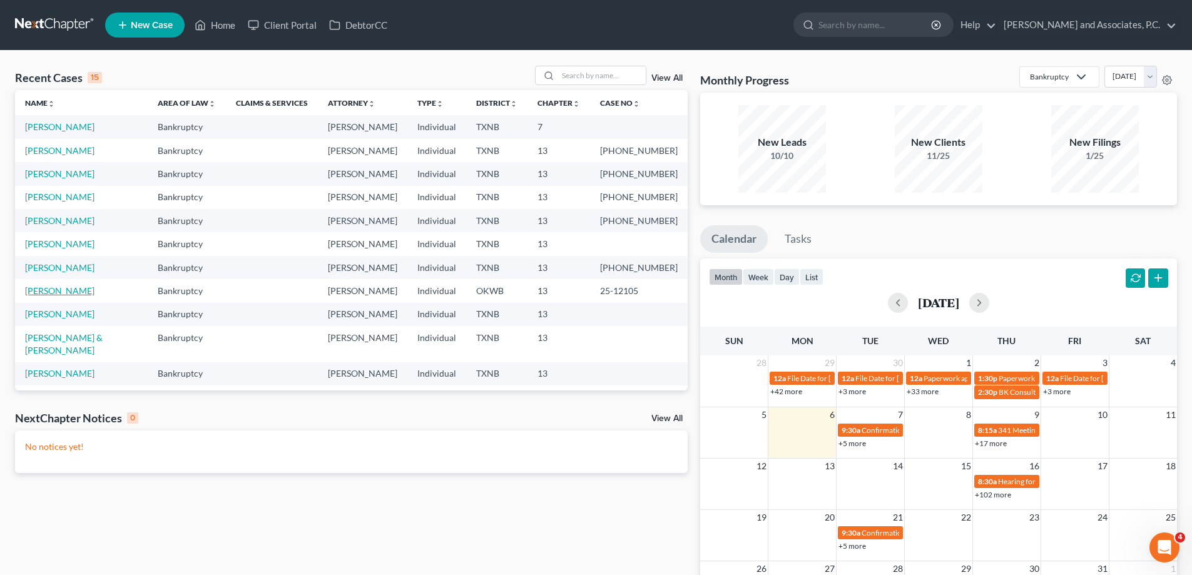
click at [54, 293] on link "[PERSON_NAME]" at bounding box center [59, 290] width 69 height 11
select select "5"
select select "0"
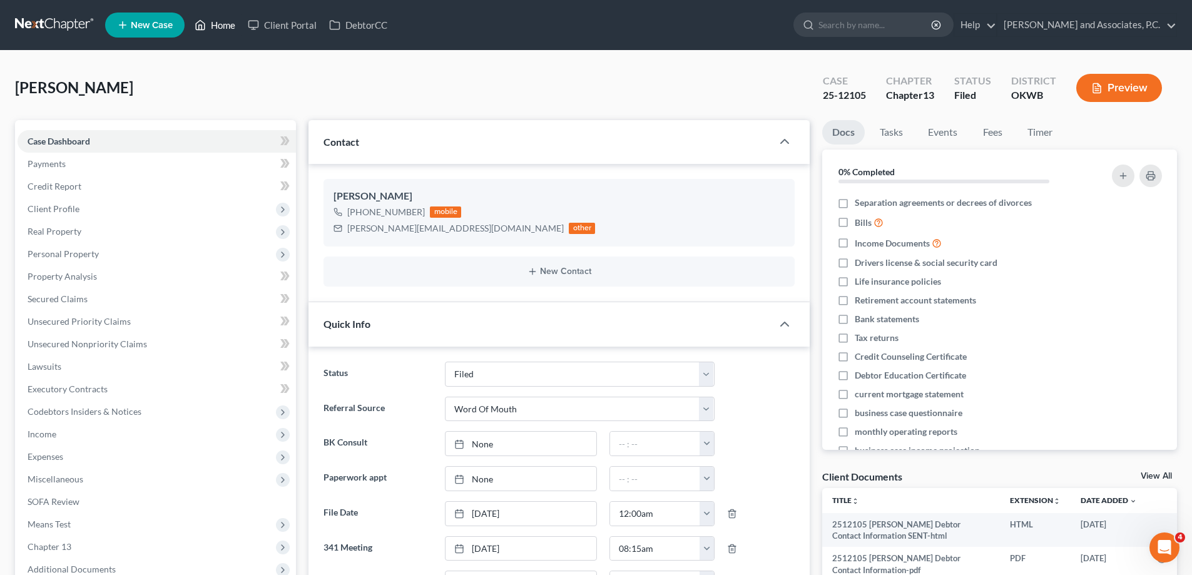
click at [225, 21] on link "Home" at bounding box center [214, 25] width 53 height 23
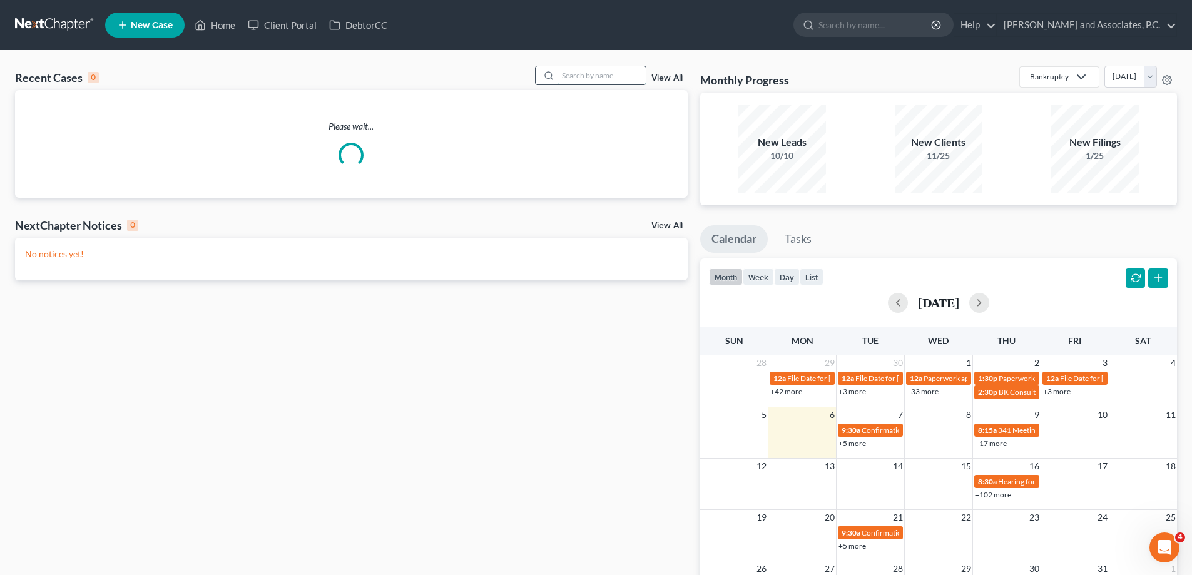
click at [604, 75] on input "search" at bounding box center [602, 75] width 88 height 18
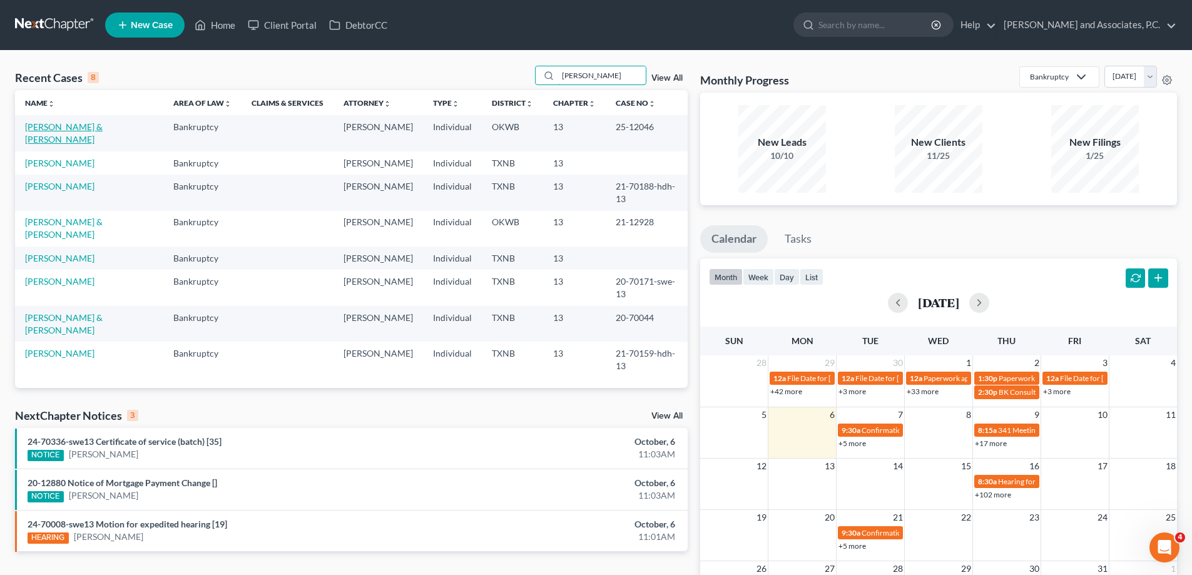
type input "[PERSON_NAME]"
click at [66, 125] on link "[PERSON_NAME] & [PERSON_NAME]" at bounding box center [64, 132] width 78 height 23
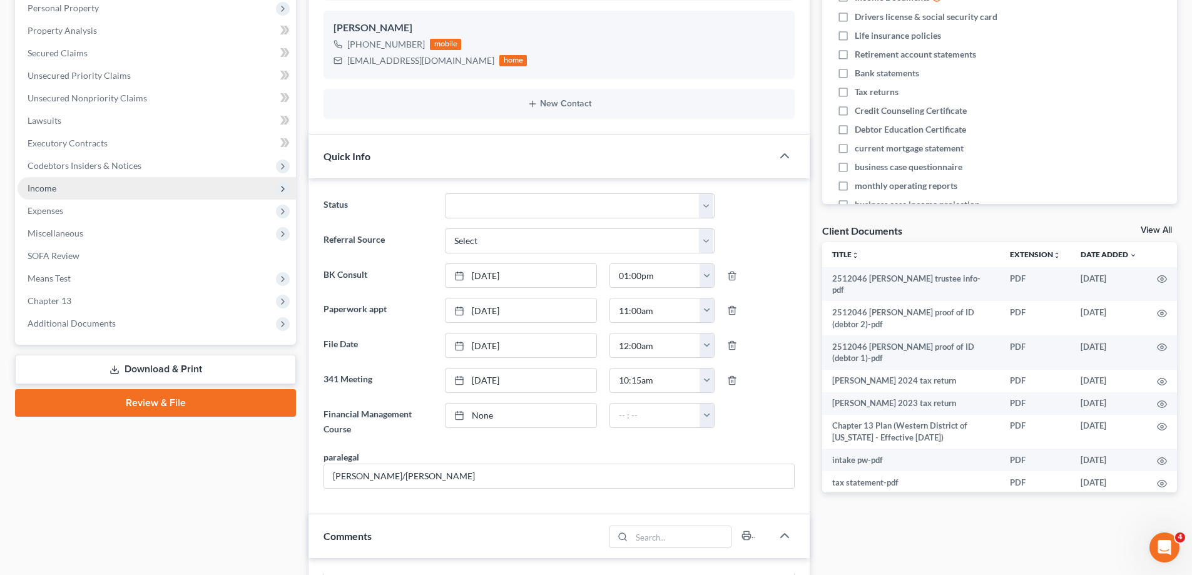
scroll to position [250, 0]
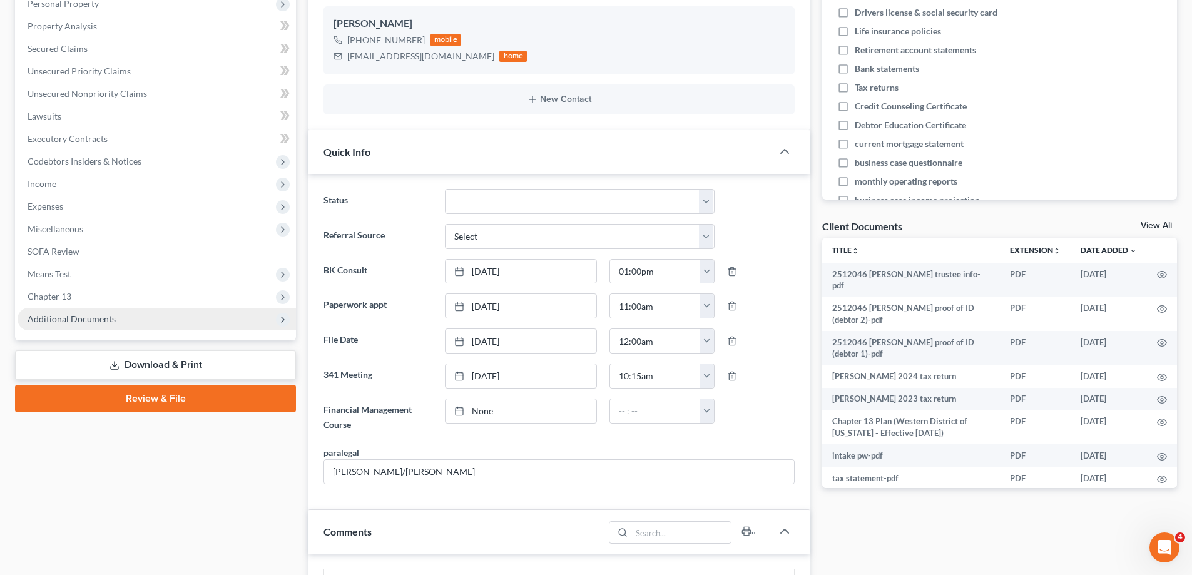
click at [64, 319] on span "Additional Documents" at bounding box center [72, 319] width 88 height 11
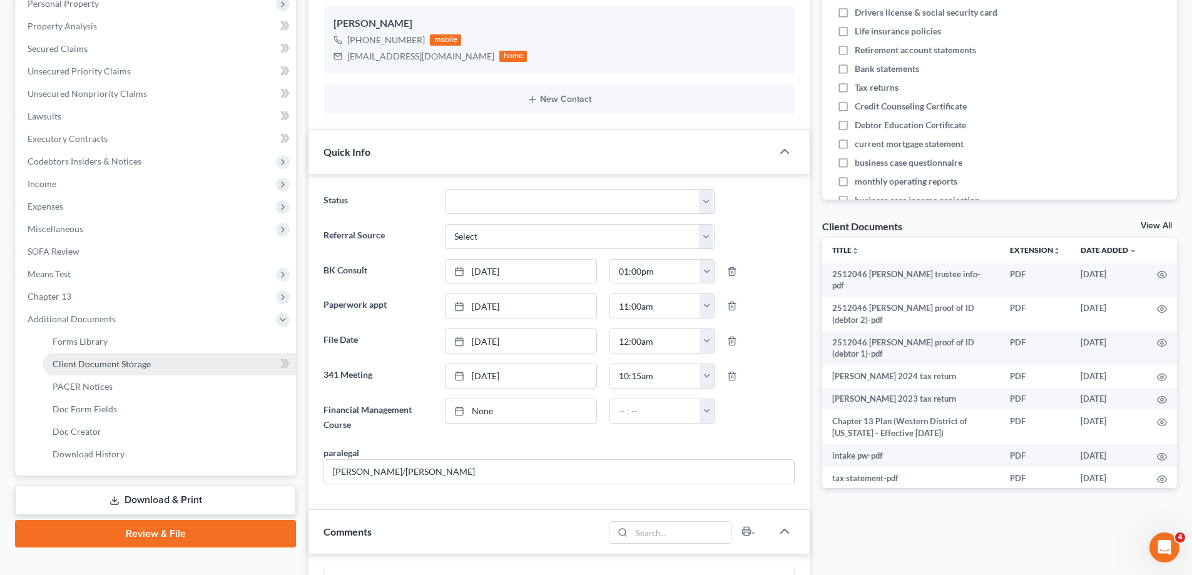
click at [84, 369] on link "Client Document Storage" at bounding box center [169, 364] width 253 height 23
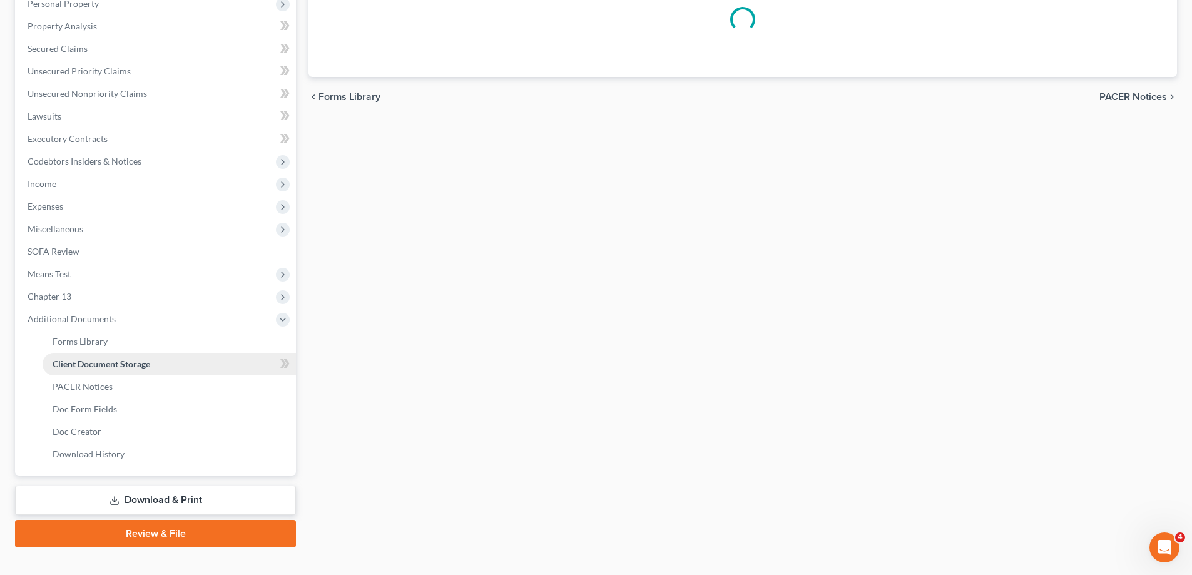
scroll to position [46, 0]
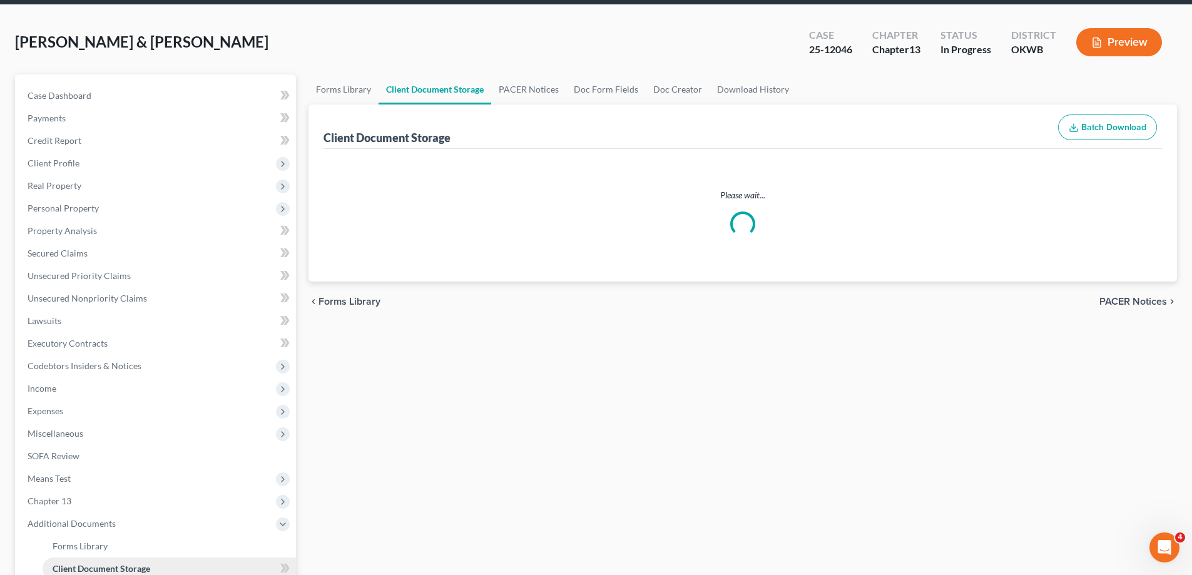
select select "0"
select select "1"
select select "3"
select select "2"
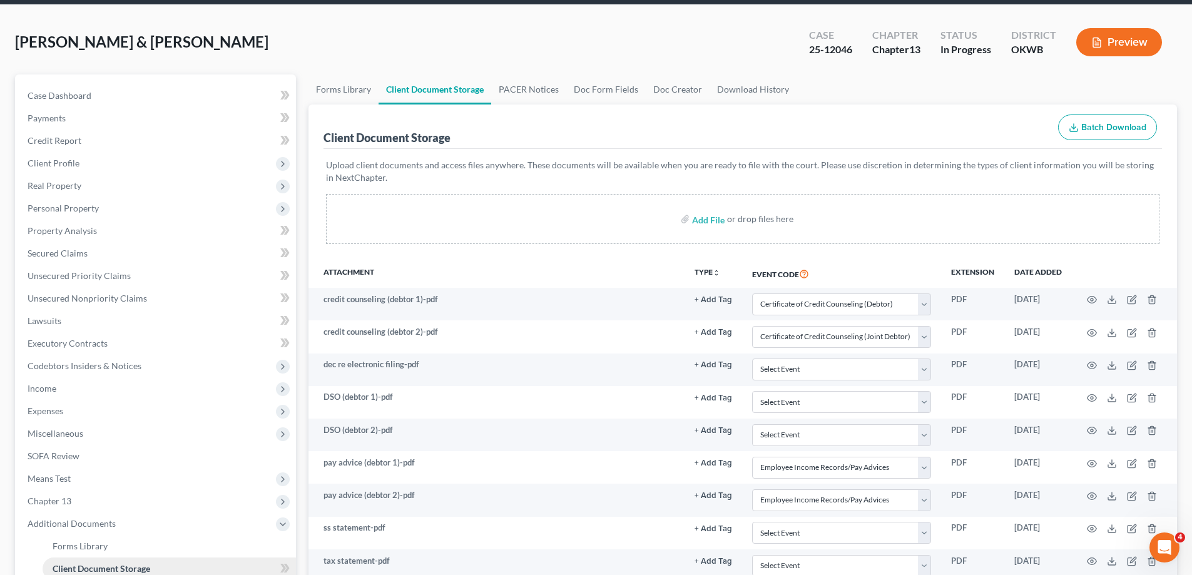
scroll to position [0, 0]
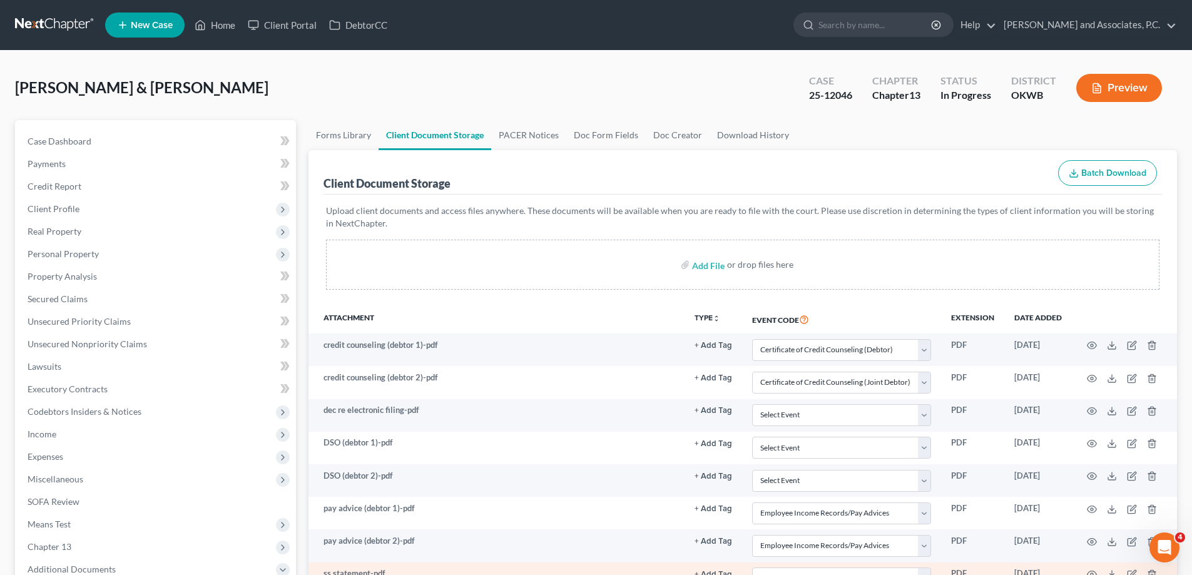
select select "0"
select select "1"
select select "3"
select select "2"
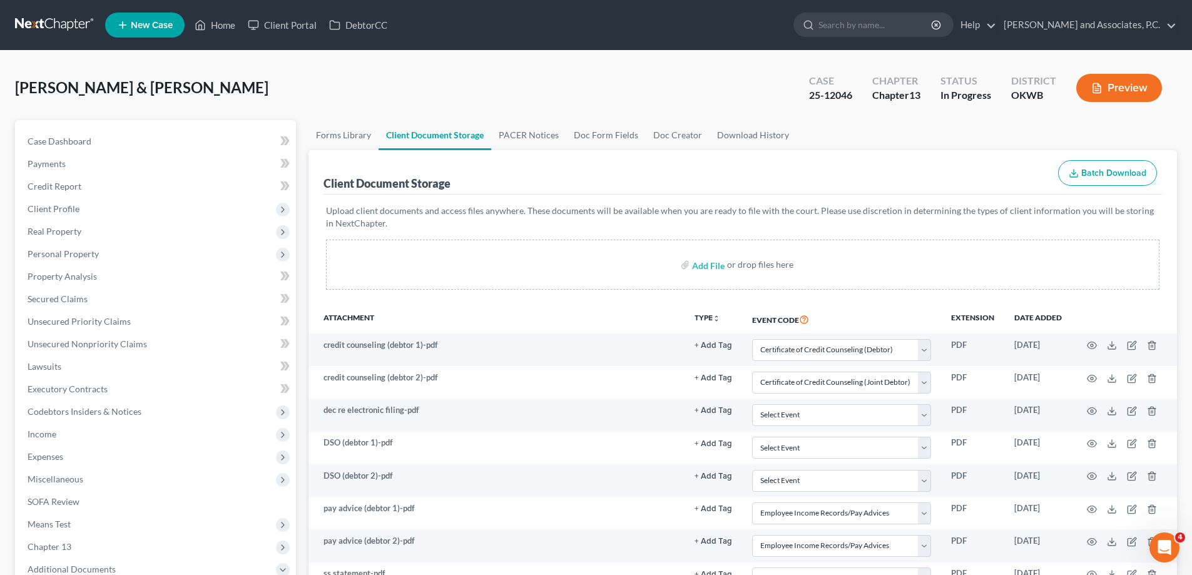
select select "0"
select select "1"
select select "3"
select select "2"
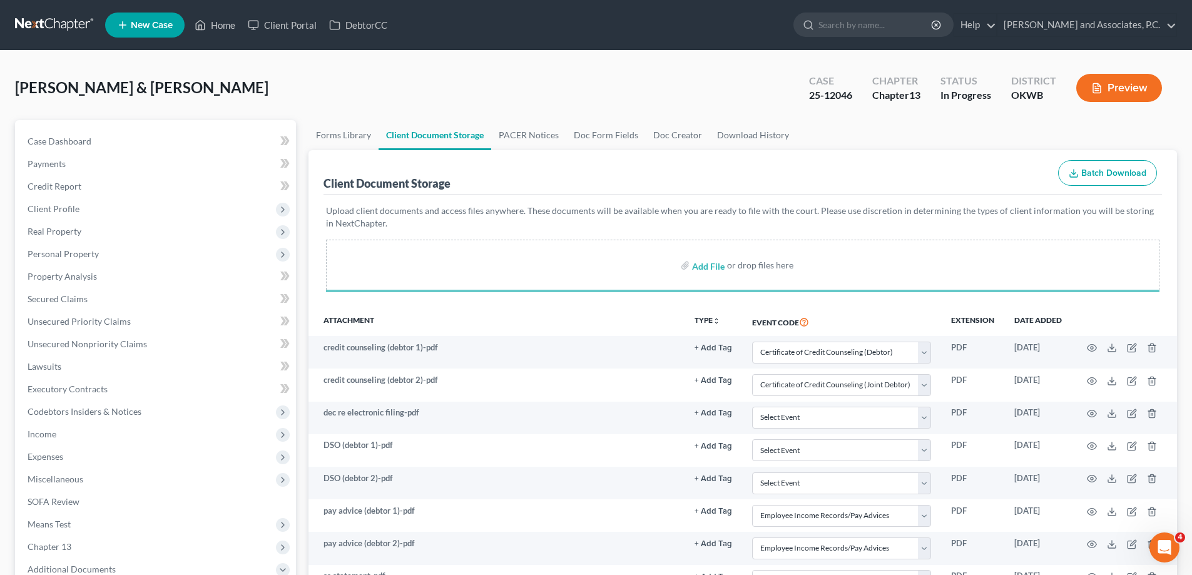
select select "0"
select select "1"
select select "3"
select select "2"
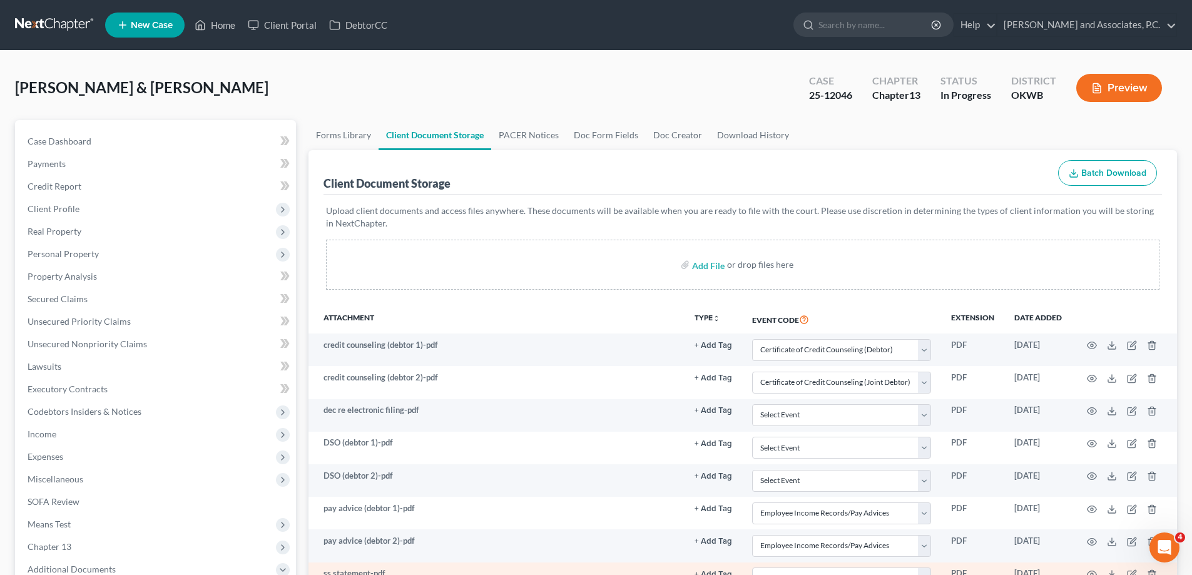
select select "0"
select select "1"
select select "3"
select select "2"
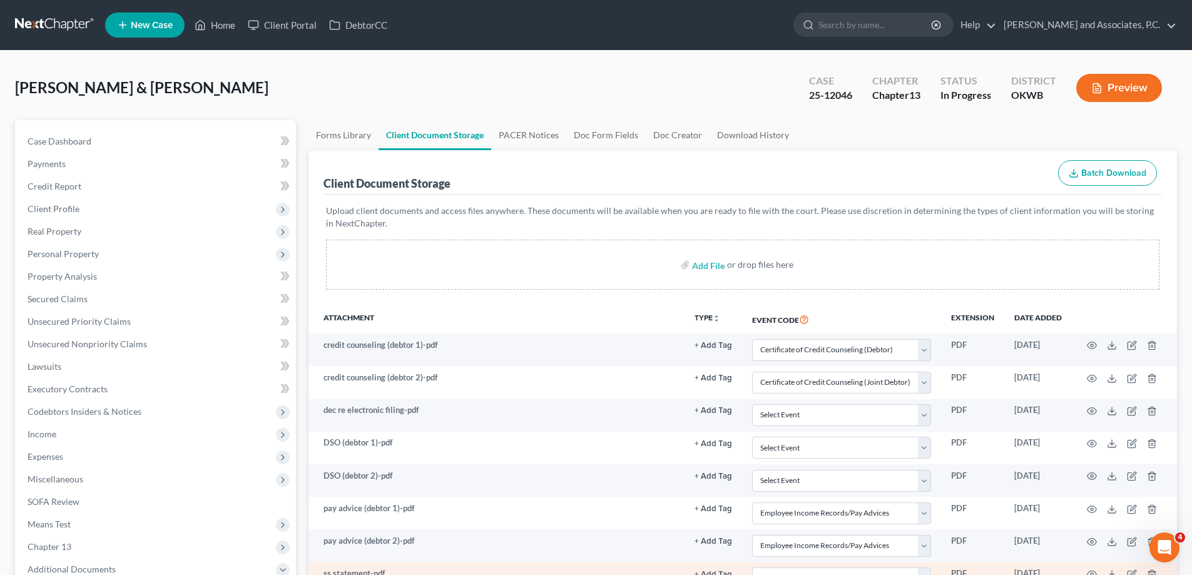
select select "0"
select select "1"
select select "3"
select select "2"
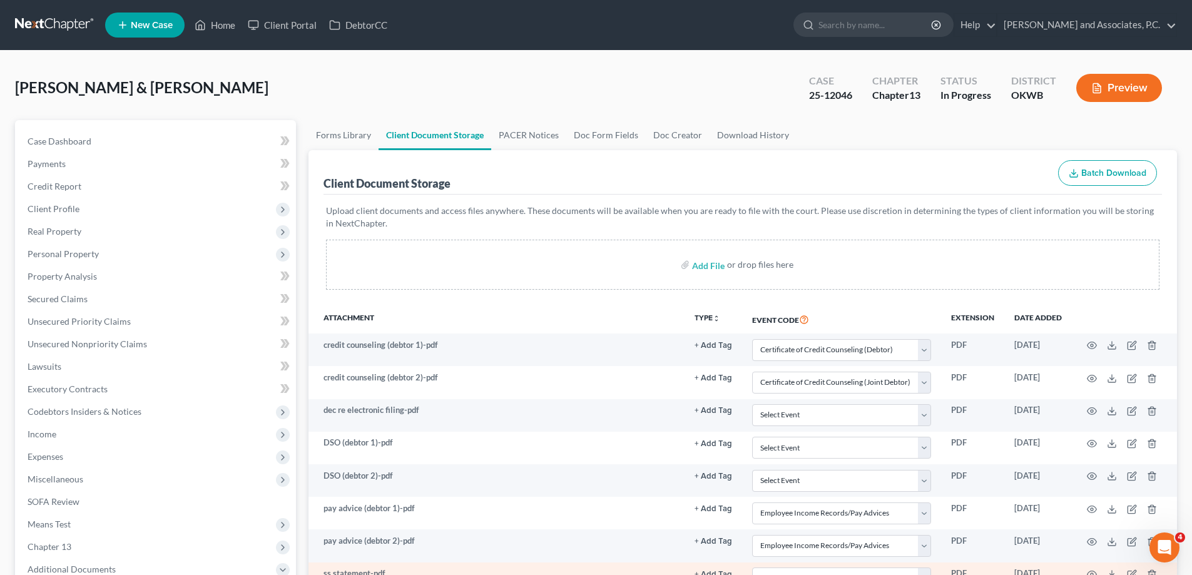
select select "0"
select select "1"
select select "3"
select select "2"
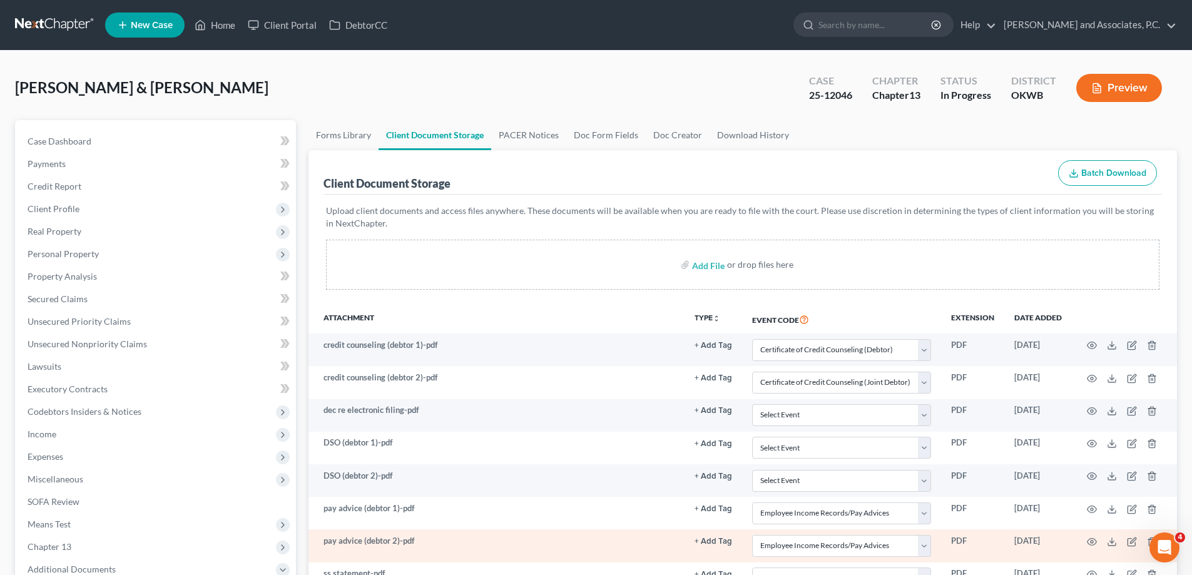
select select "0"
select select "1"
select select "3"
select select "2"
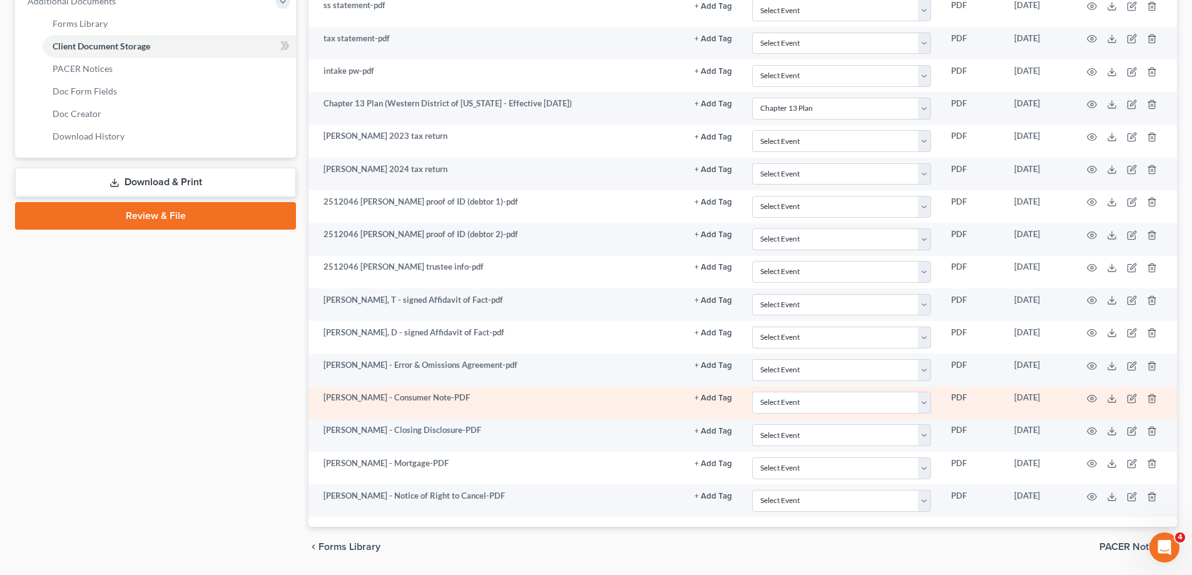
scroll to position [608, 0]
